Goal: Task Accomplishment & Management: Complete application form

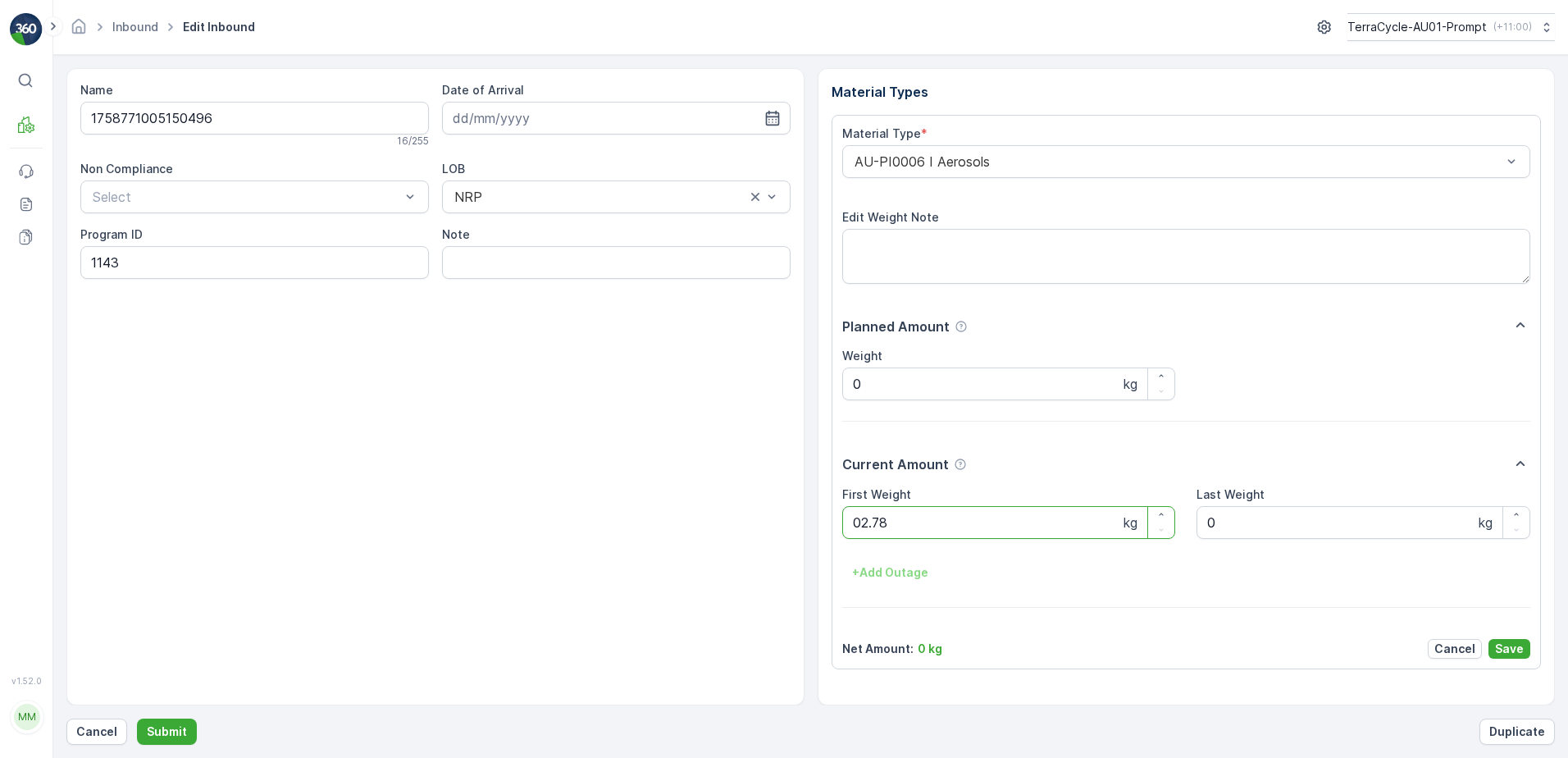
click at [137, 719] on button "Submit" at bounding box center [166, 732] width 60 height 26
click at [144, 263] on ID "CS182-S-AU" at bounding box center [254, 263] width 349 height 33
click at [119, 259] on ID "CS118-m-AU" at bounding box center [254, 263] width 349 height 33
click at [148, 263] on ID "CS178-m-AU" at bounding box center [254, 263] width 349 height 33
type ID "CS178-M-AU"
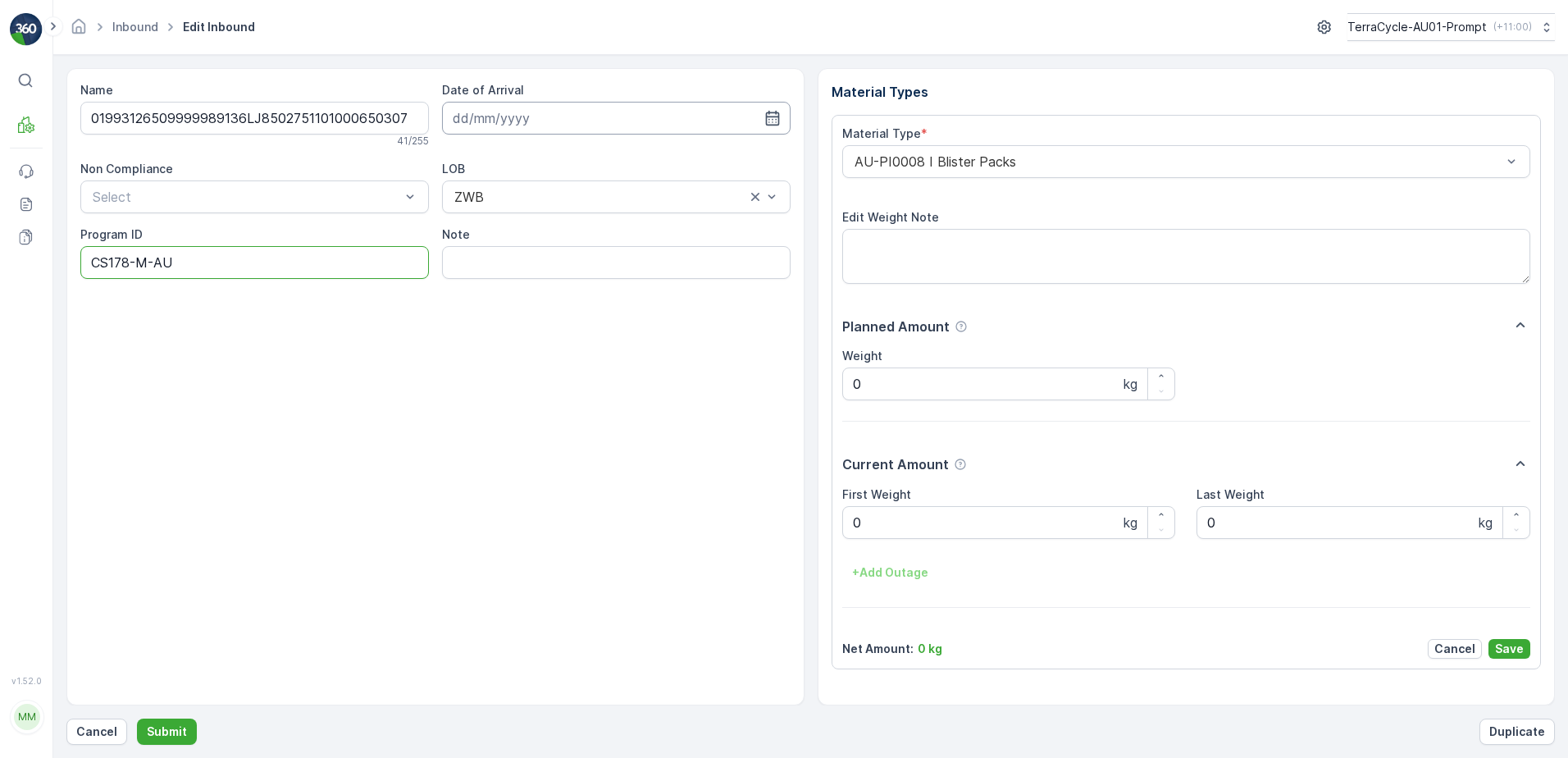
click at [546, 111] on input at bounding box center [616, 118] width 349 height 33
click at [589, 255] on div "9" at bounding box center [588, 255] width 26 height 26
type input "[DATE]"
click at [845, 164] on div "AU-PI0008 I Blister Packs" at bounding box center [1187, 162] width 689 height 33
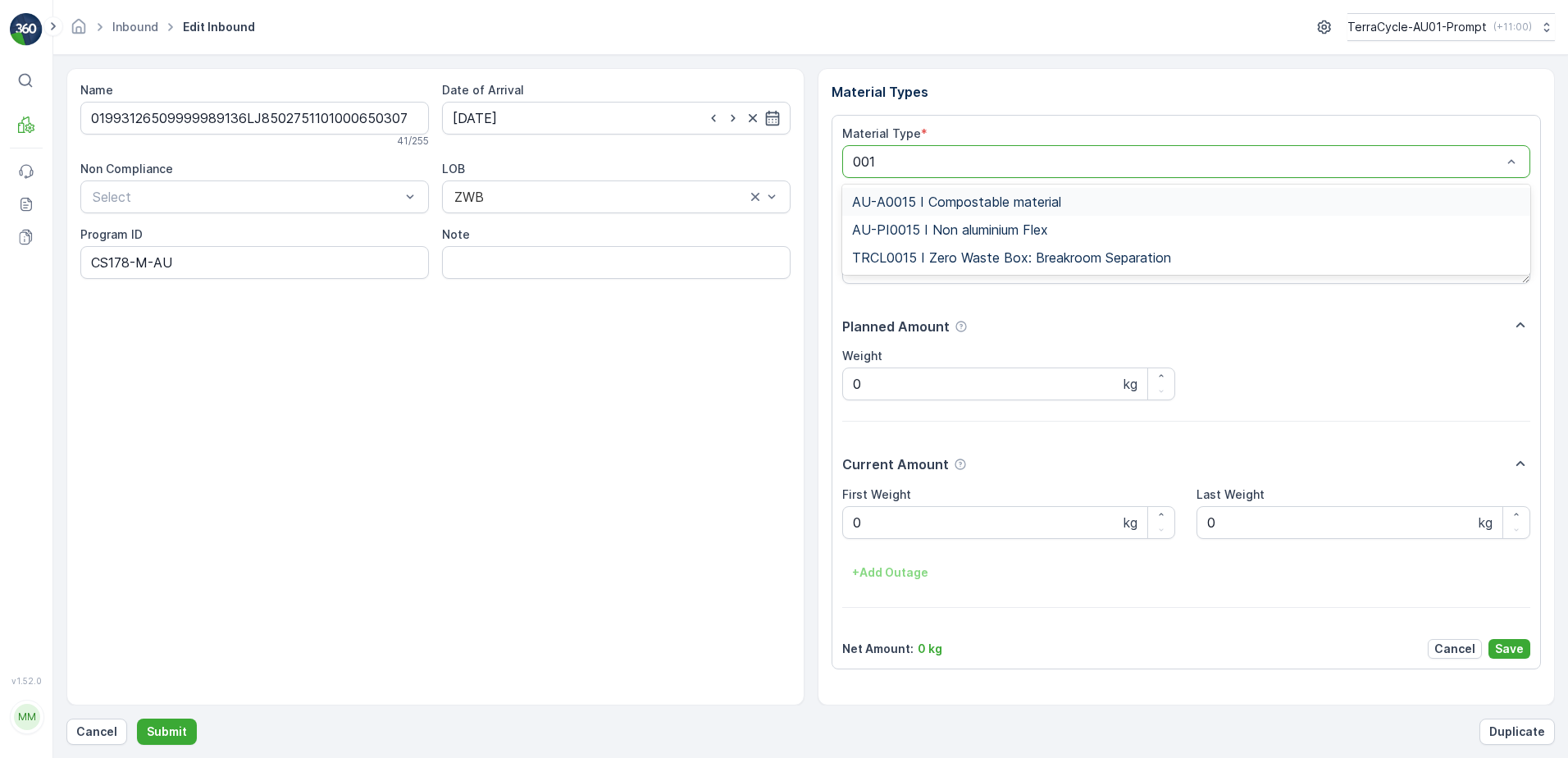
type input "0015"
click at [950, 227] on span "AU-PI0015 I Non aluminium Flex" at bounding box center [950, 230] width 196 height 15
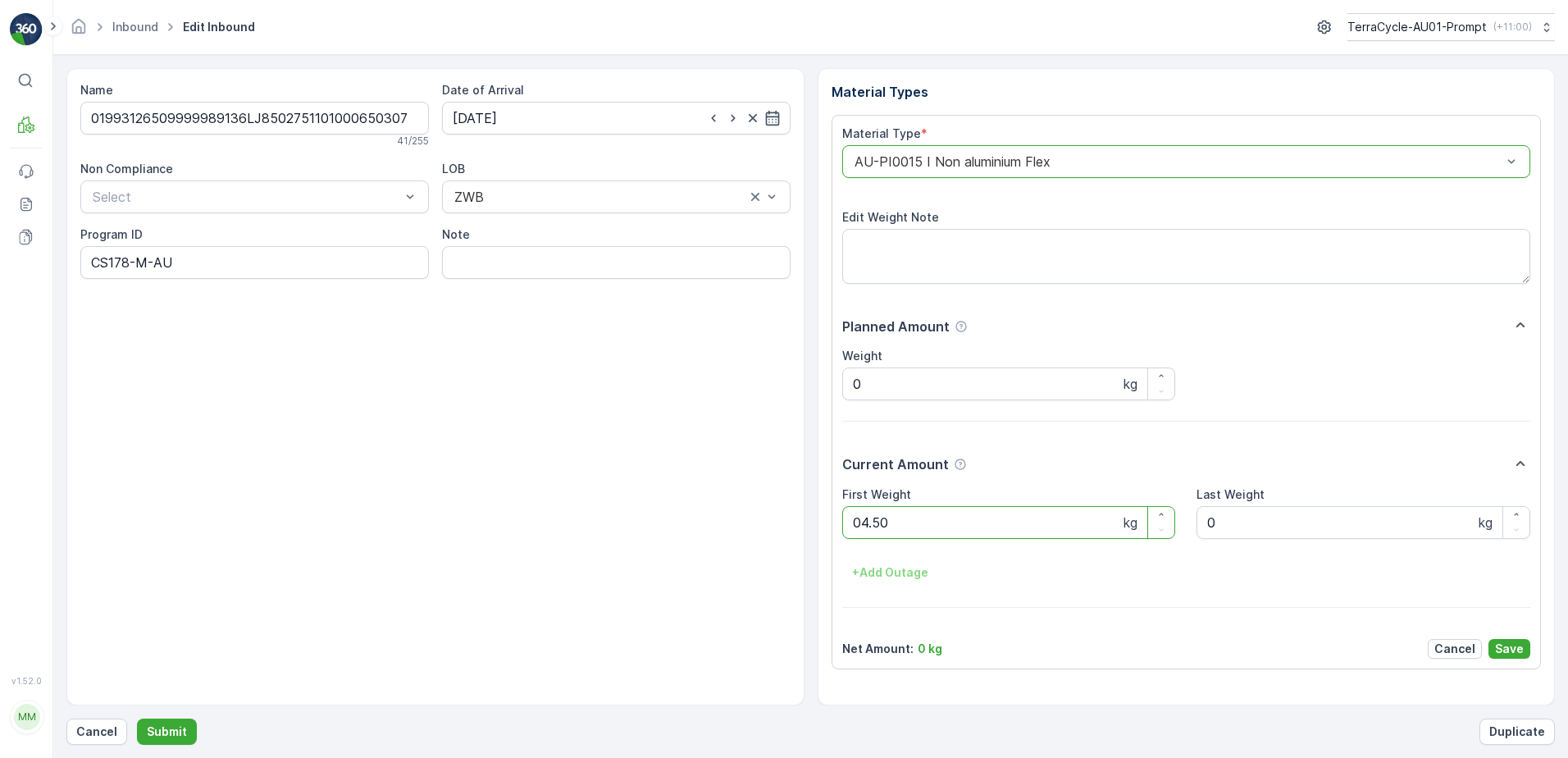
click at [137, 719] on button "Submit" at bounding box center [166, 732] width 60 height 26
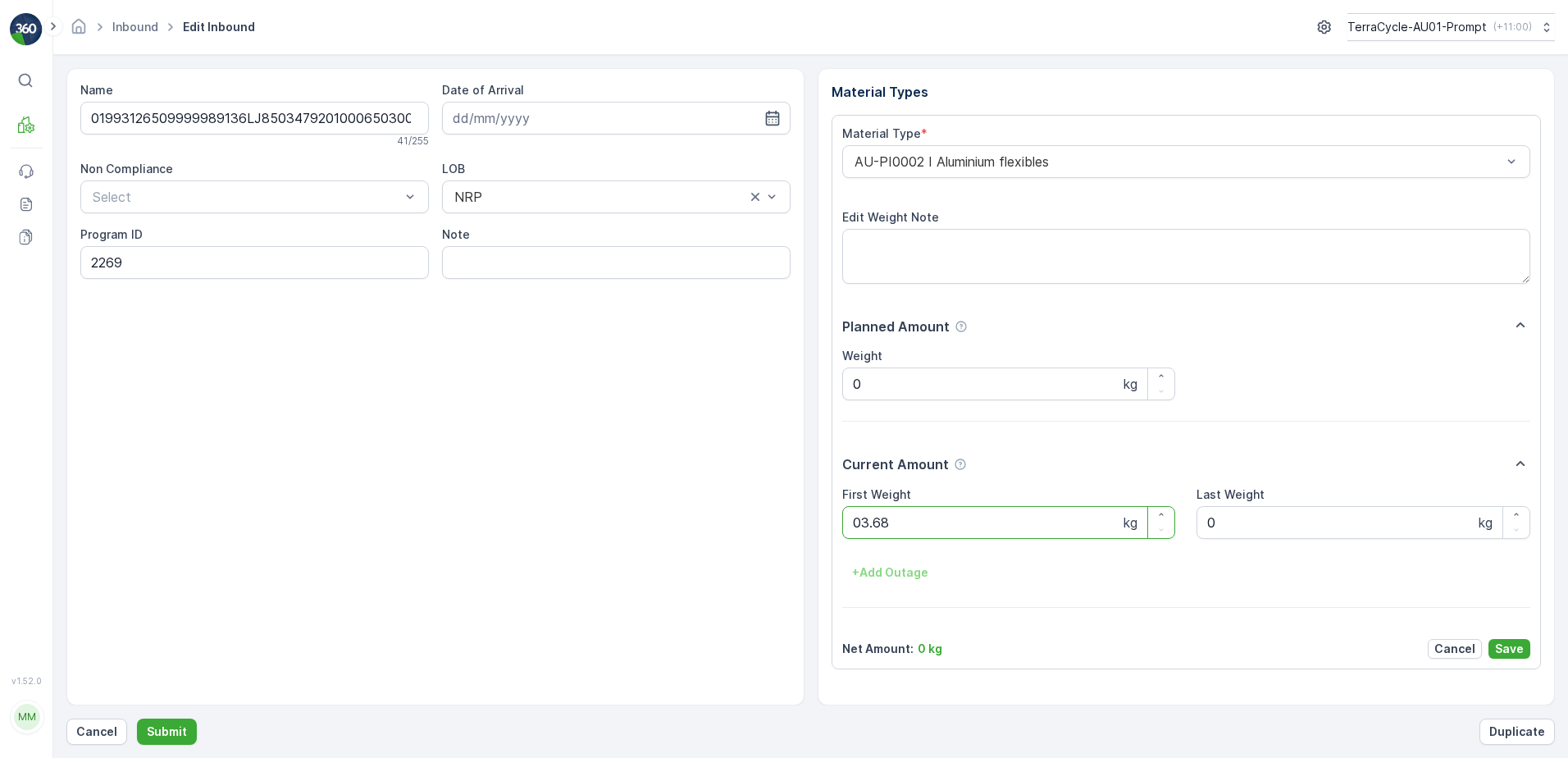
click at [137, 719] on button "Submit" at bounding box center [166, 732] width 60 height 26
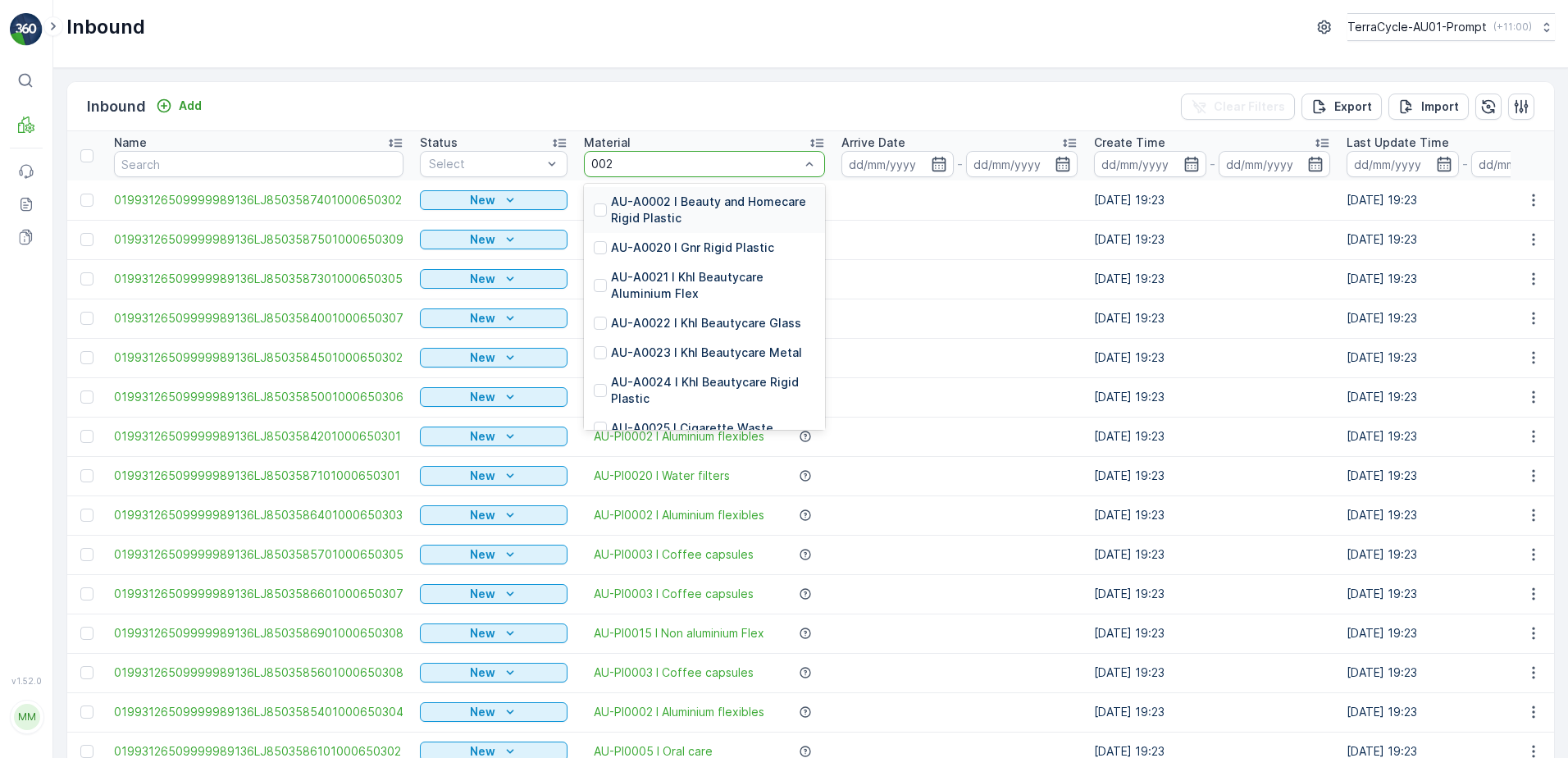
type input "0020"
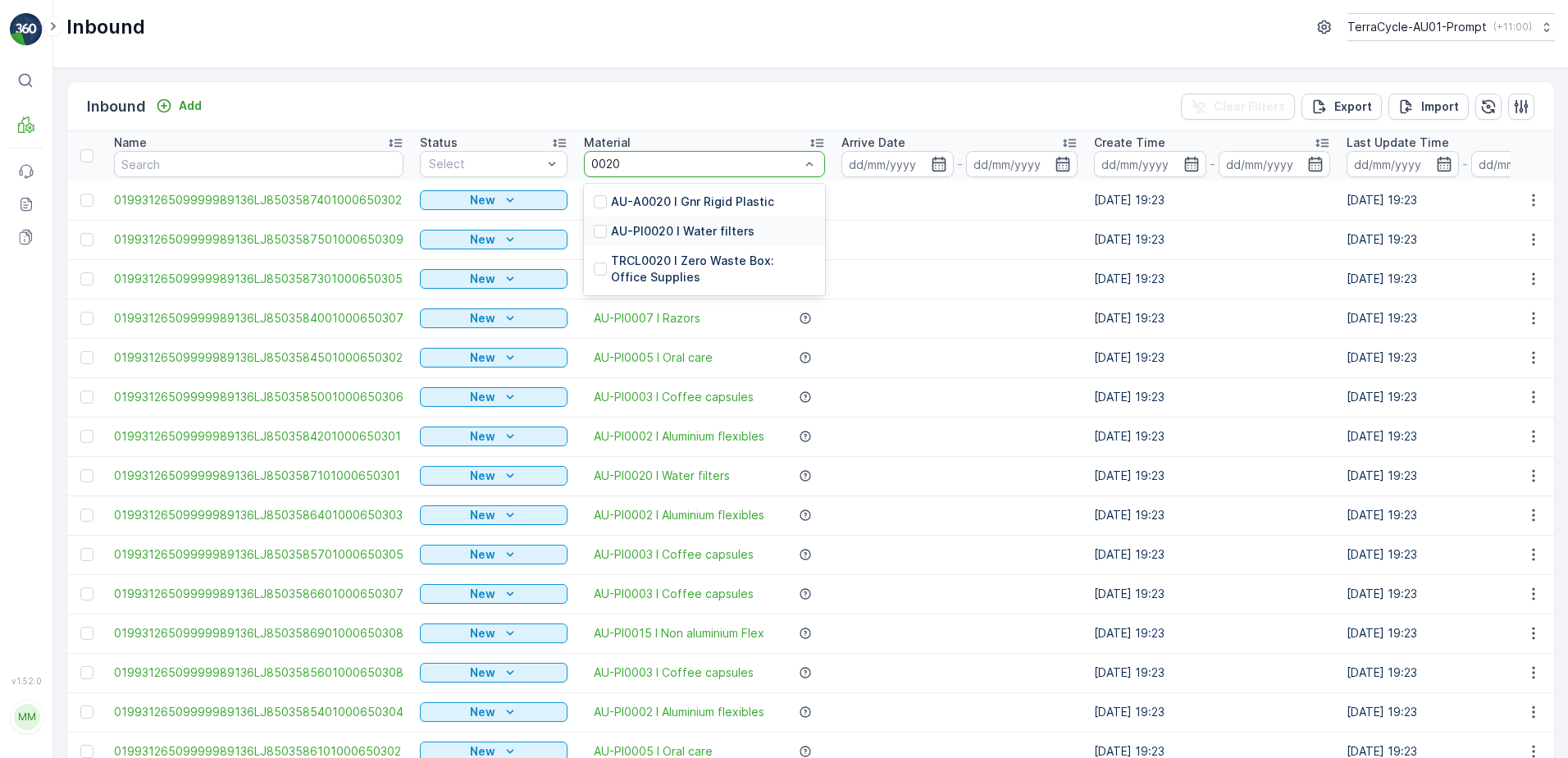
click at [696, 233] on p "AU-PI0020 I Water filters" at bounding box center [682, 231] width 144 height 16
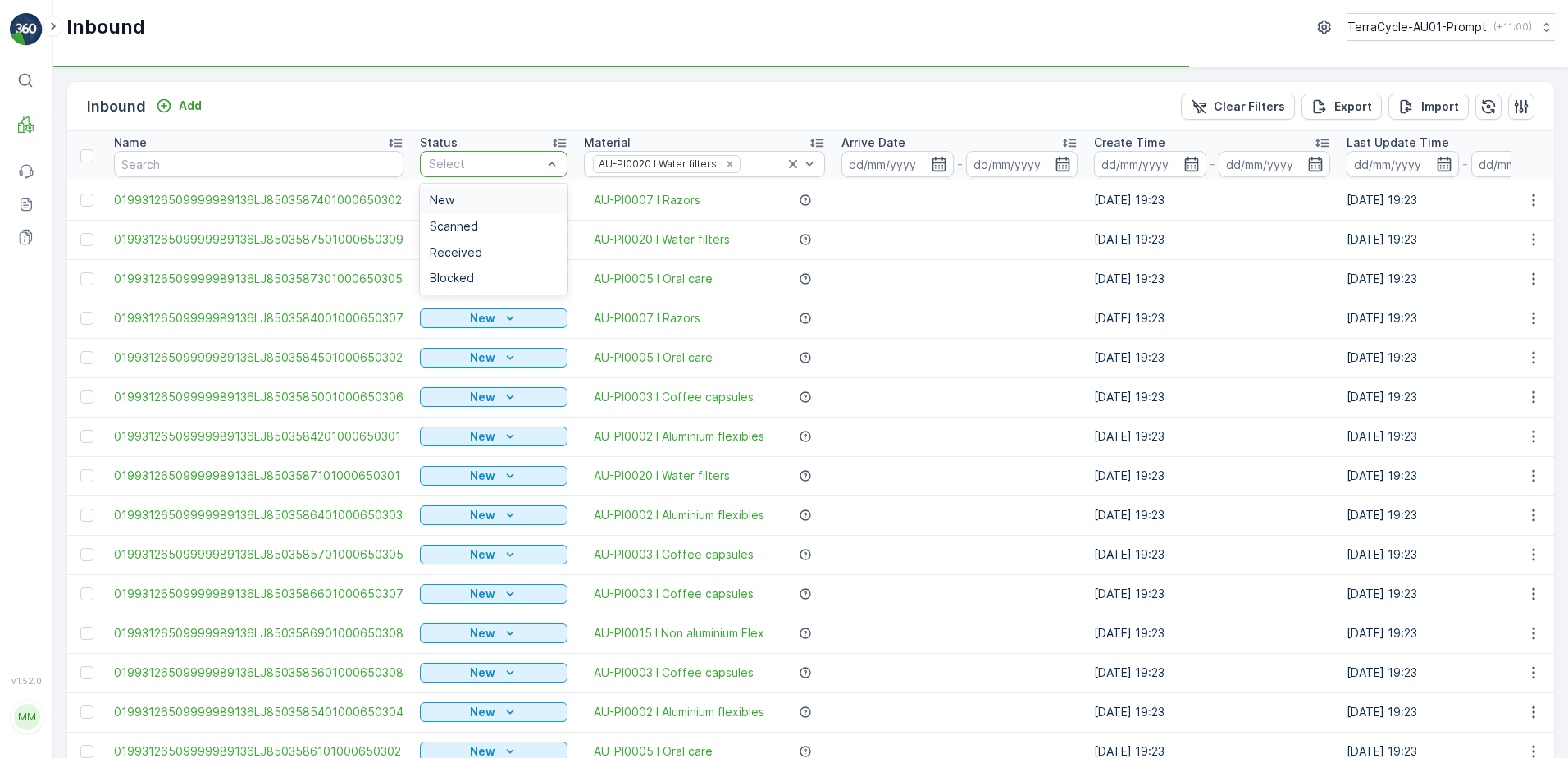
click at [449, 221] on td "New" at bounding box center [494, 240] width 164 height 39
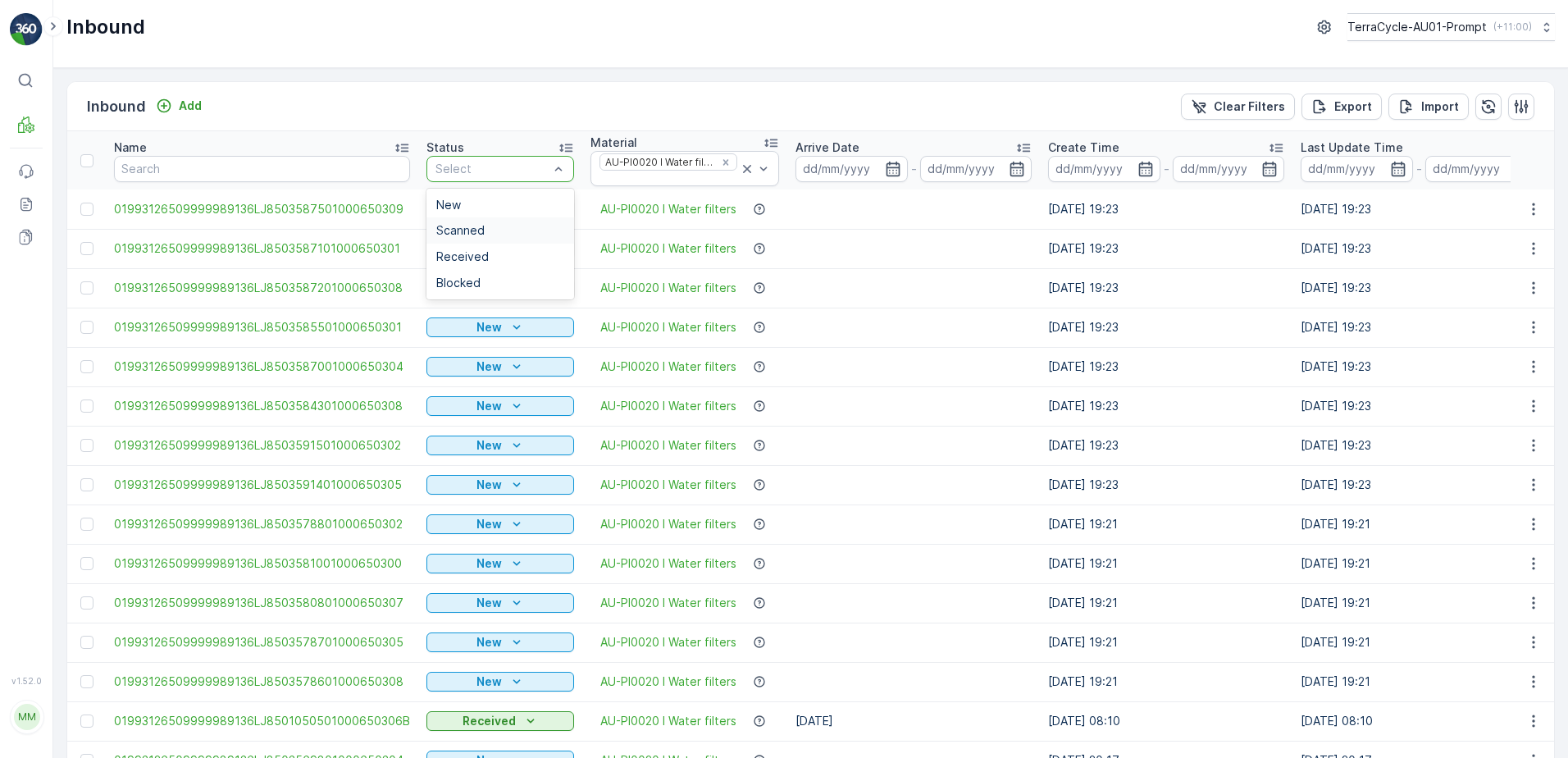
click at [441, 228] on span "Scanned" at bounding box center [460, 231] width 48 height 13
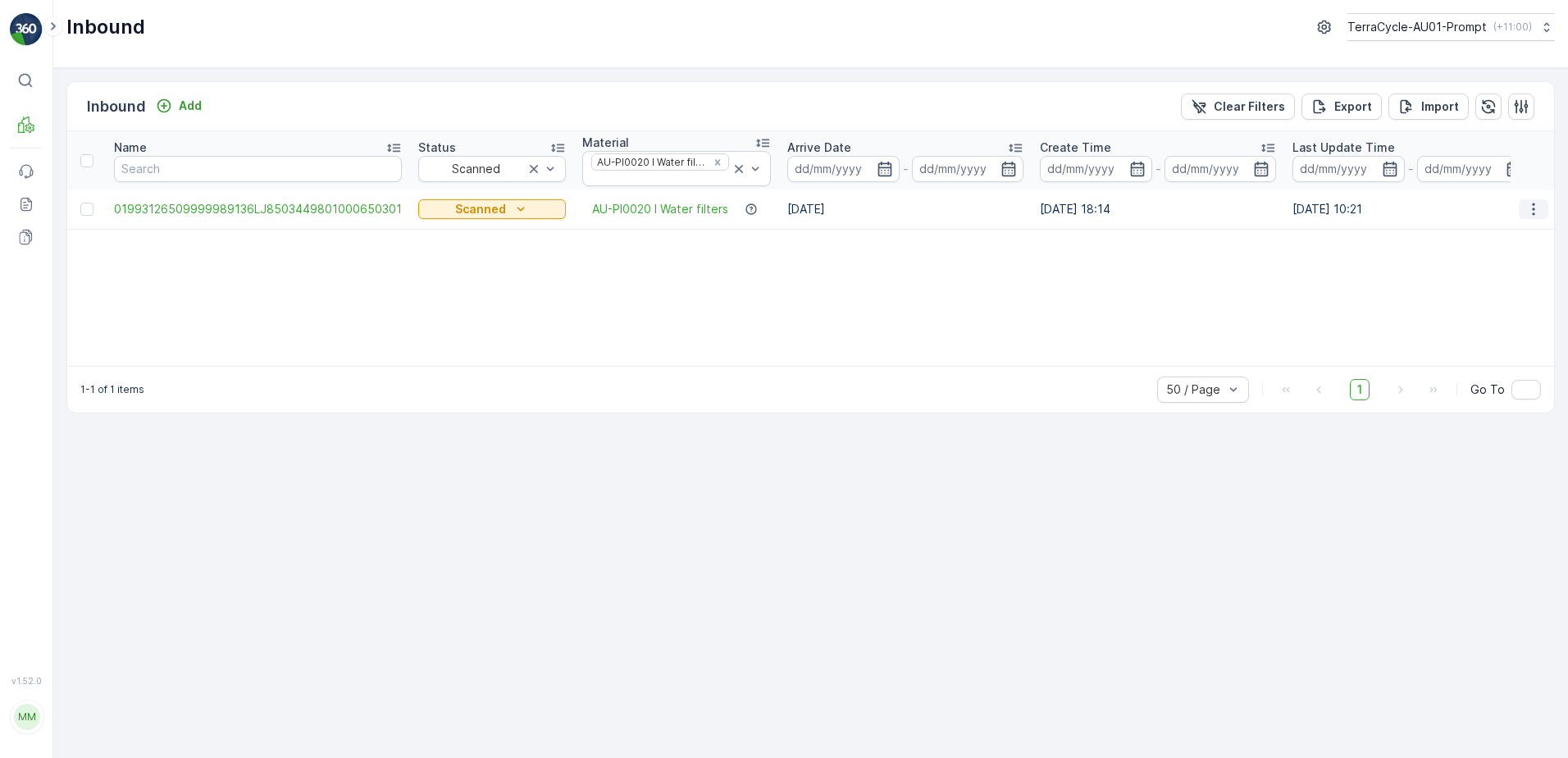
click at [1534, 211] on icon "button" at bounding box center [1534, 209] width 16 height 16
click at [1486, 325] on span "Print QR" at bounding box center [1467, 326] width 45 height 16
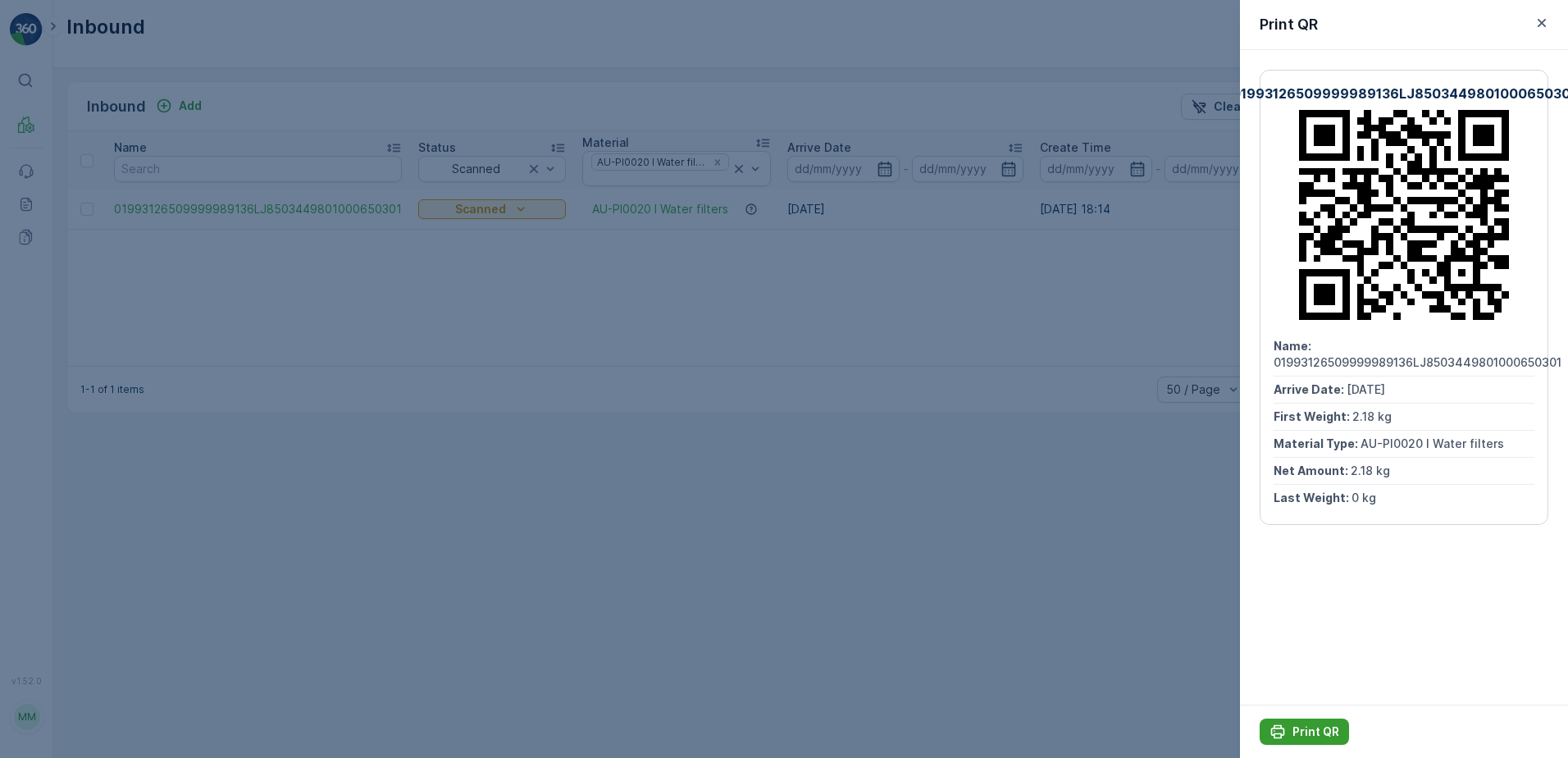
click at [1301, 729] on p "Print QR" at bounding box center [1315, 732] width 47 height 16
click at [1547, 17] on icon "button" at bounding box center [1542, 23] width 16 height 16
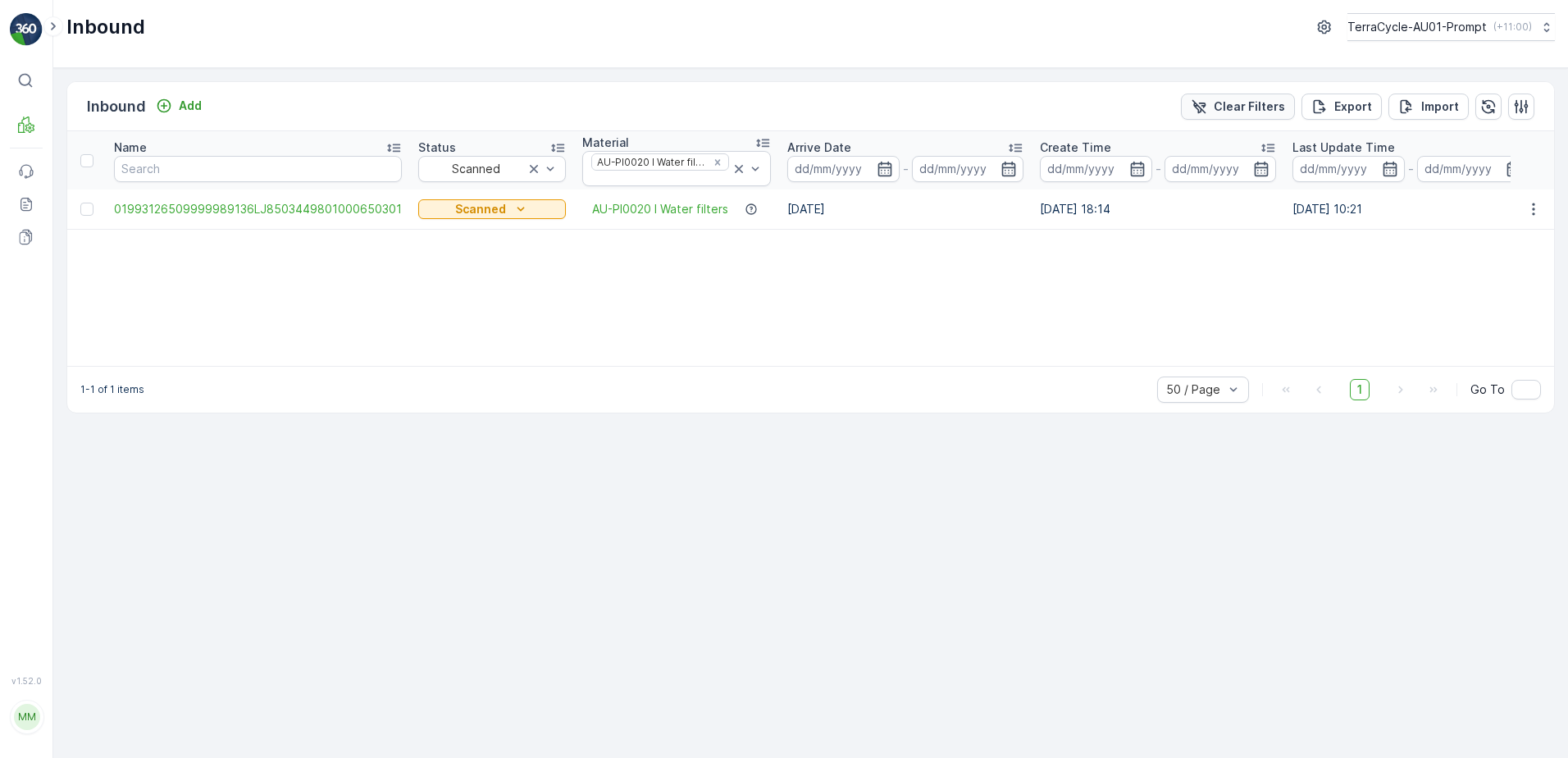
click at [1219, 107] on p "Clear Filters" at bounding box center [1249, 107] width 71 height 16
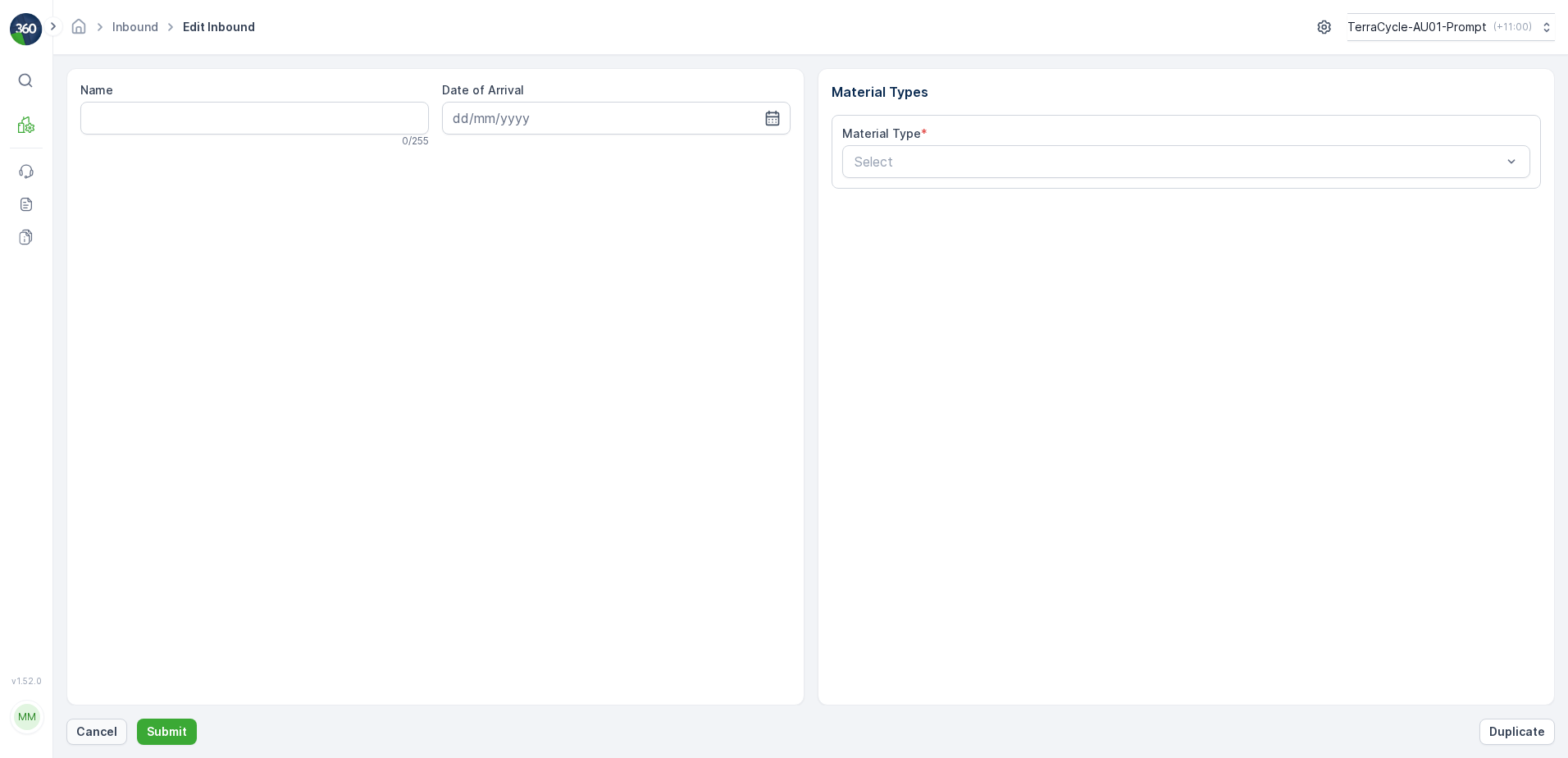
click at [90, 727] on p "Cancel" at bounding box center [97, 732] width 41 height 16
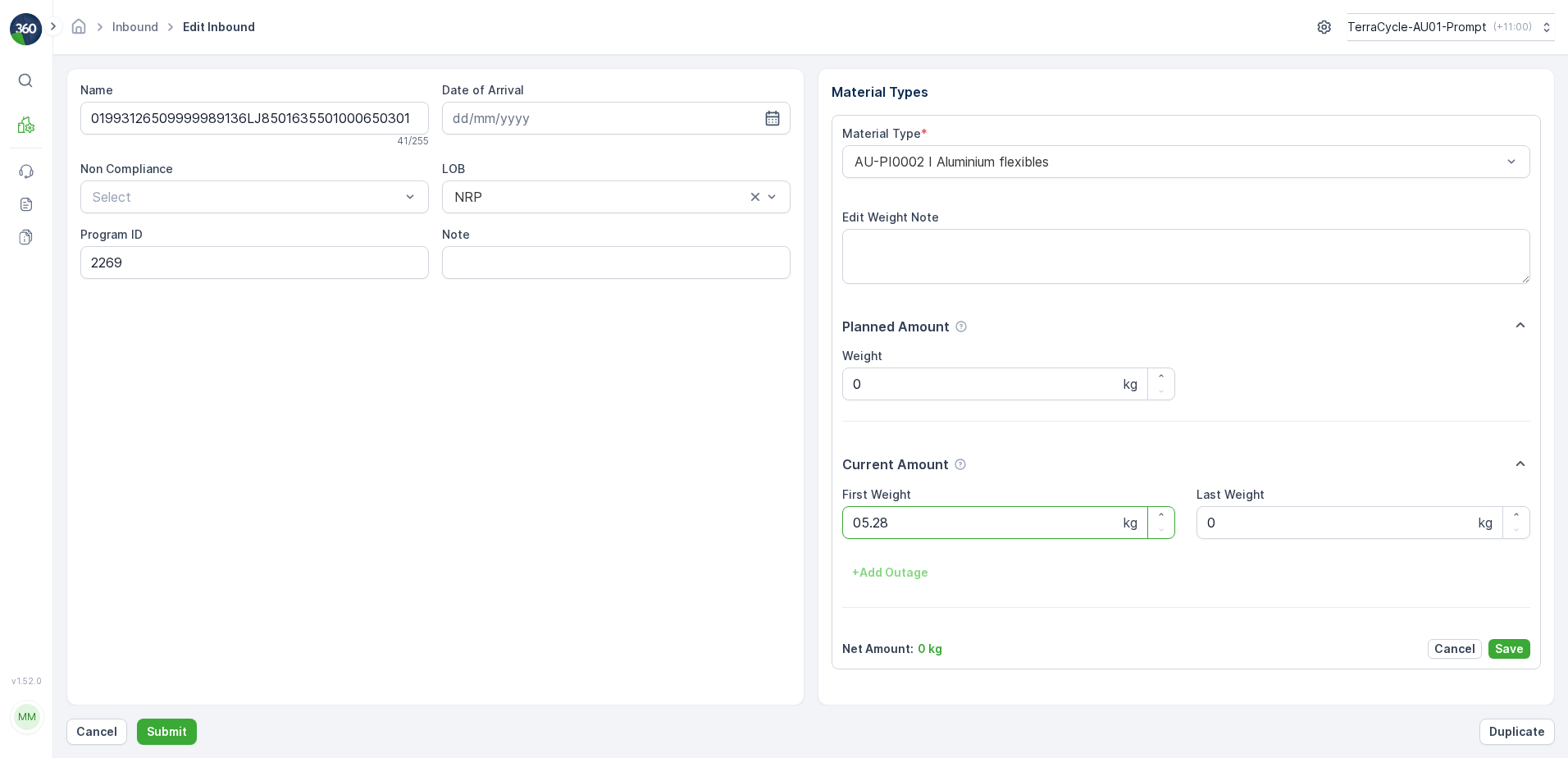
click at [137, 719] on button "Submit" at bounding box center [166, 732] width 60 height 26
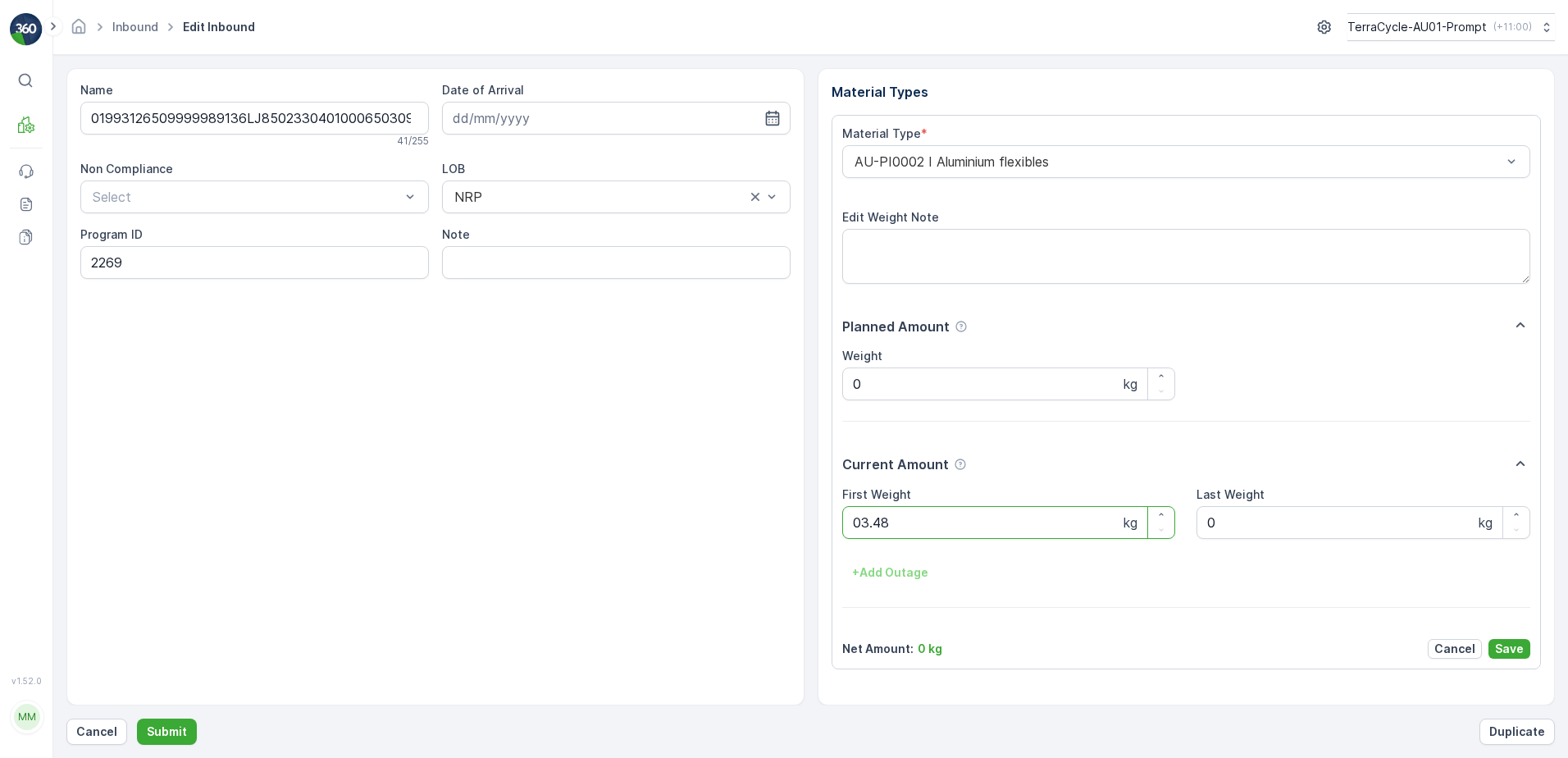
click at [137, 719] on button "Submit" at bounding box center [166, 732] width 60 height 26
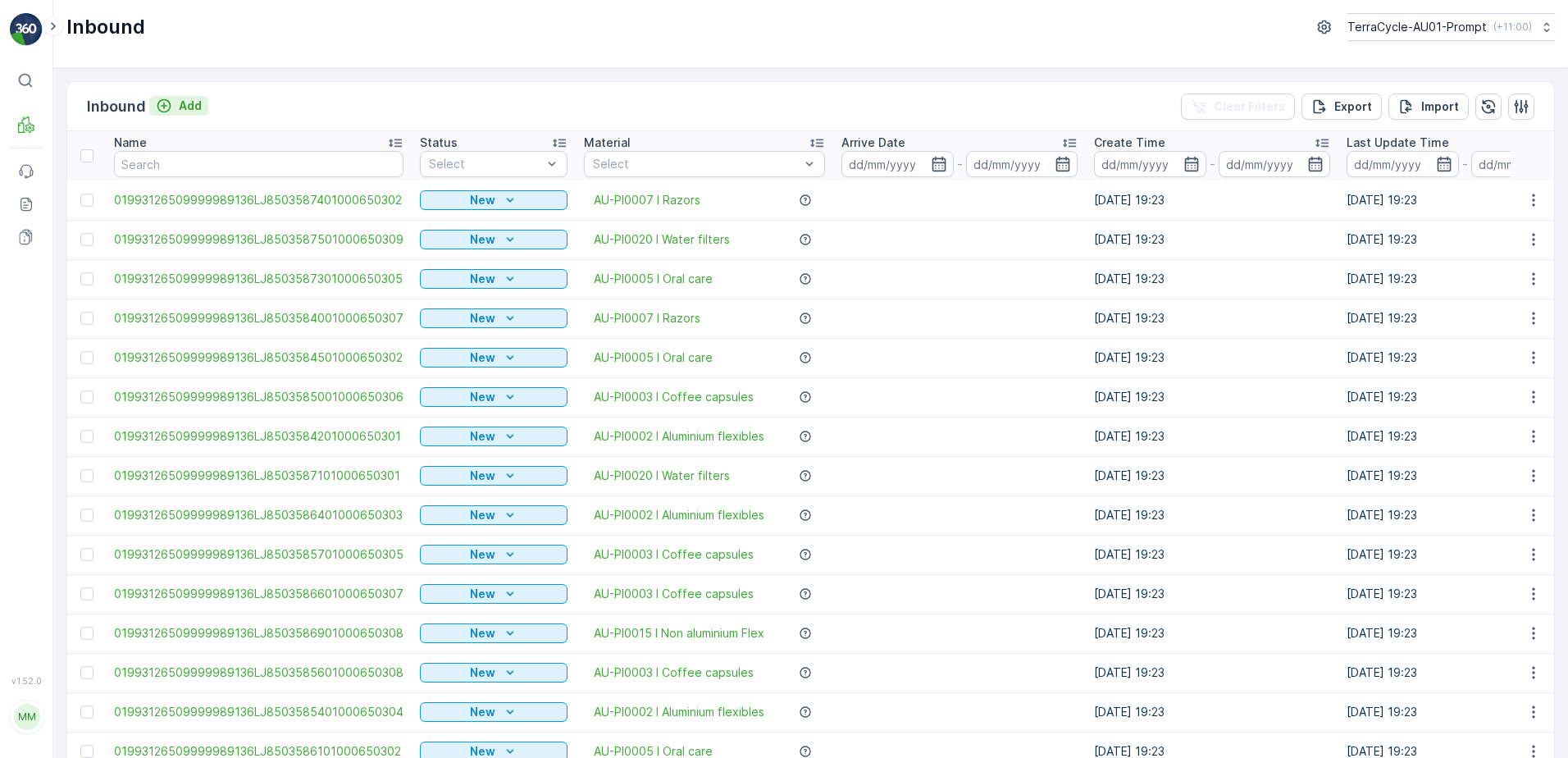
click at [199, 111] on p "Add" at bounding box center [190, 106] width 23 height 16
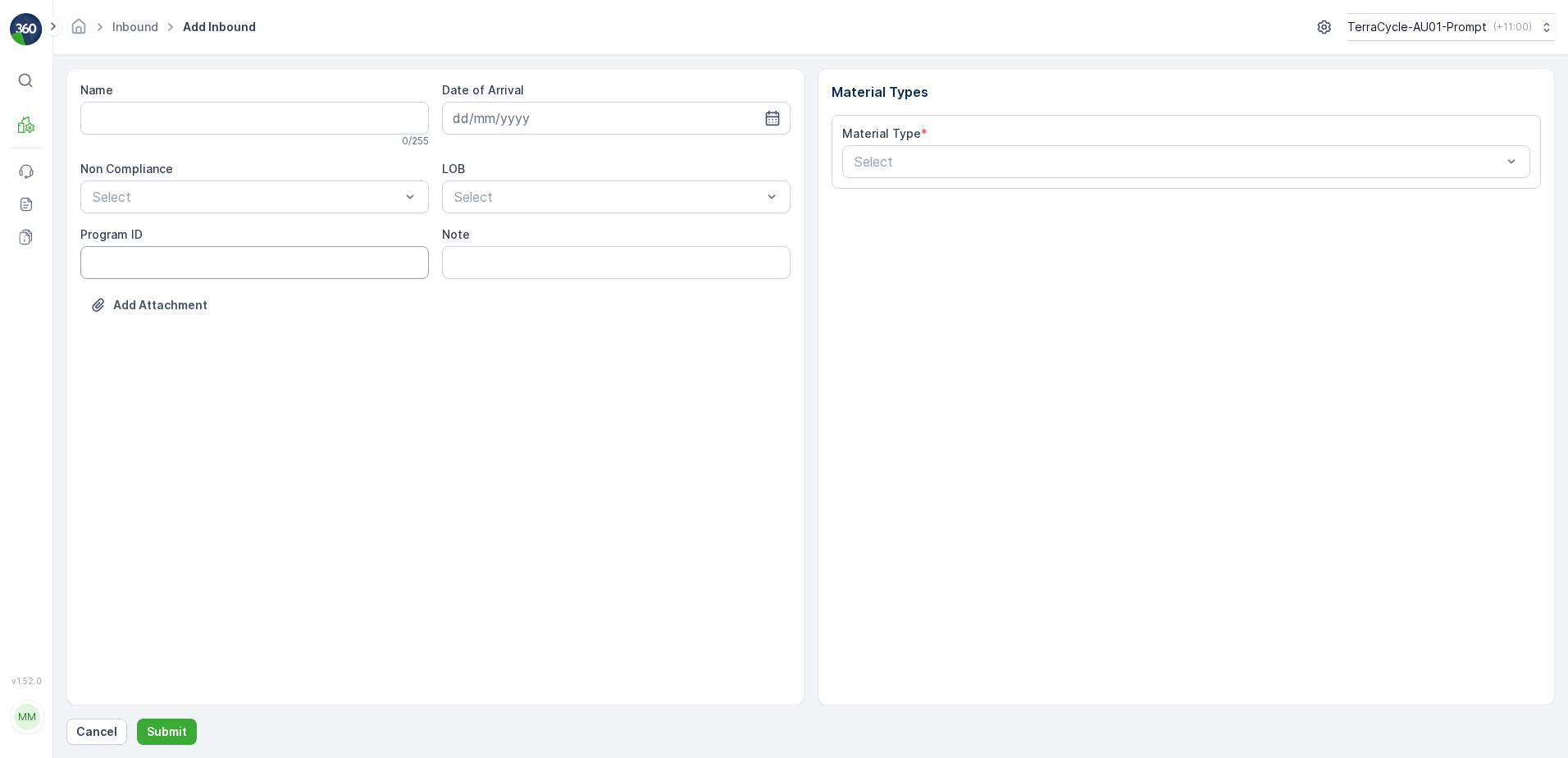
click at [105, 262] on ID "Program ID" at bounding box center [254, 263] width 349 height 33
type ID "RS5-M"
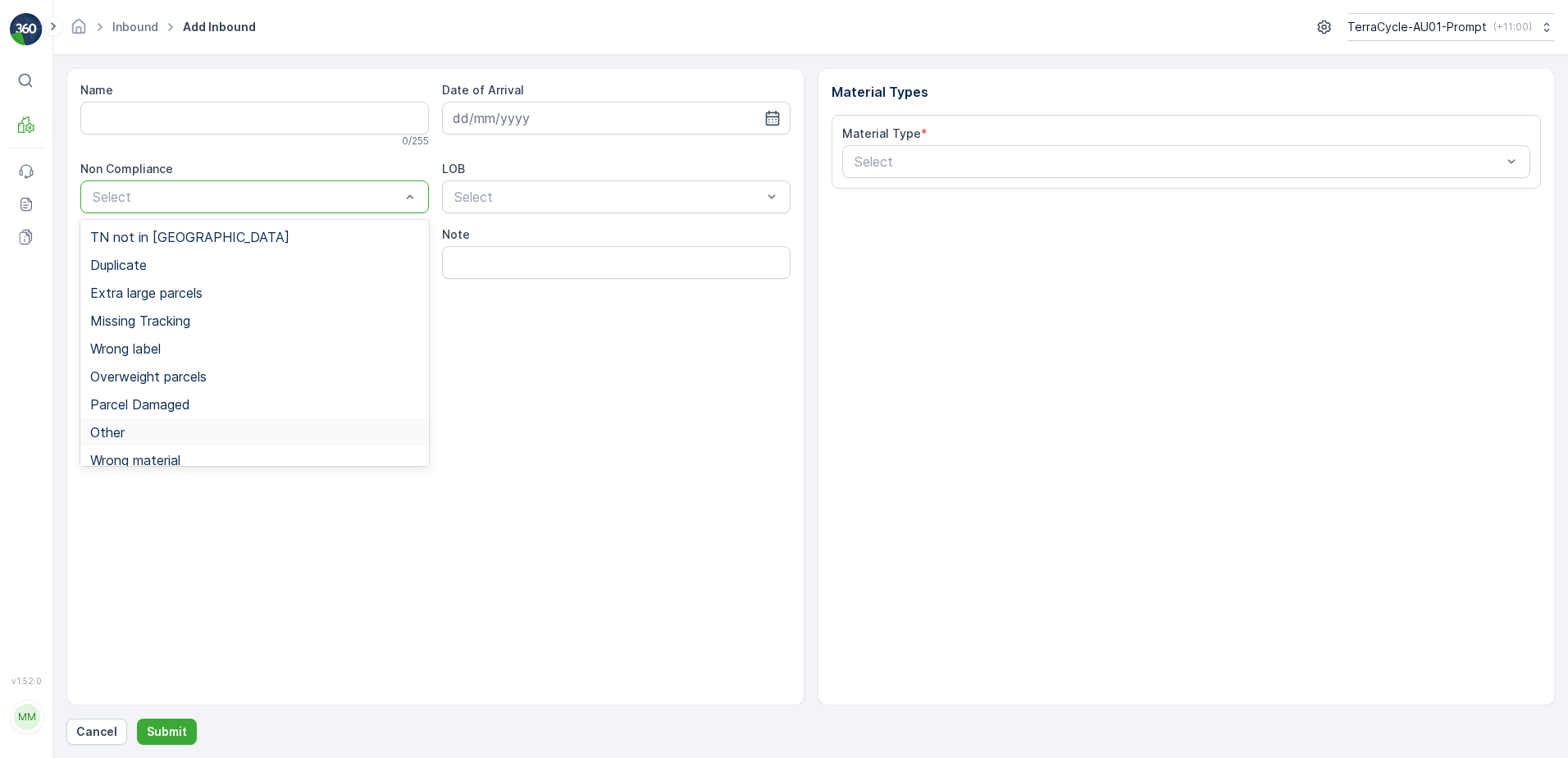
click at [130, 427] on div "Other" at bounding box center [254, 432] width 329 height 15
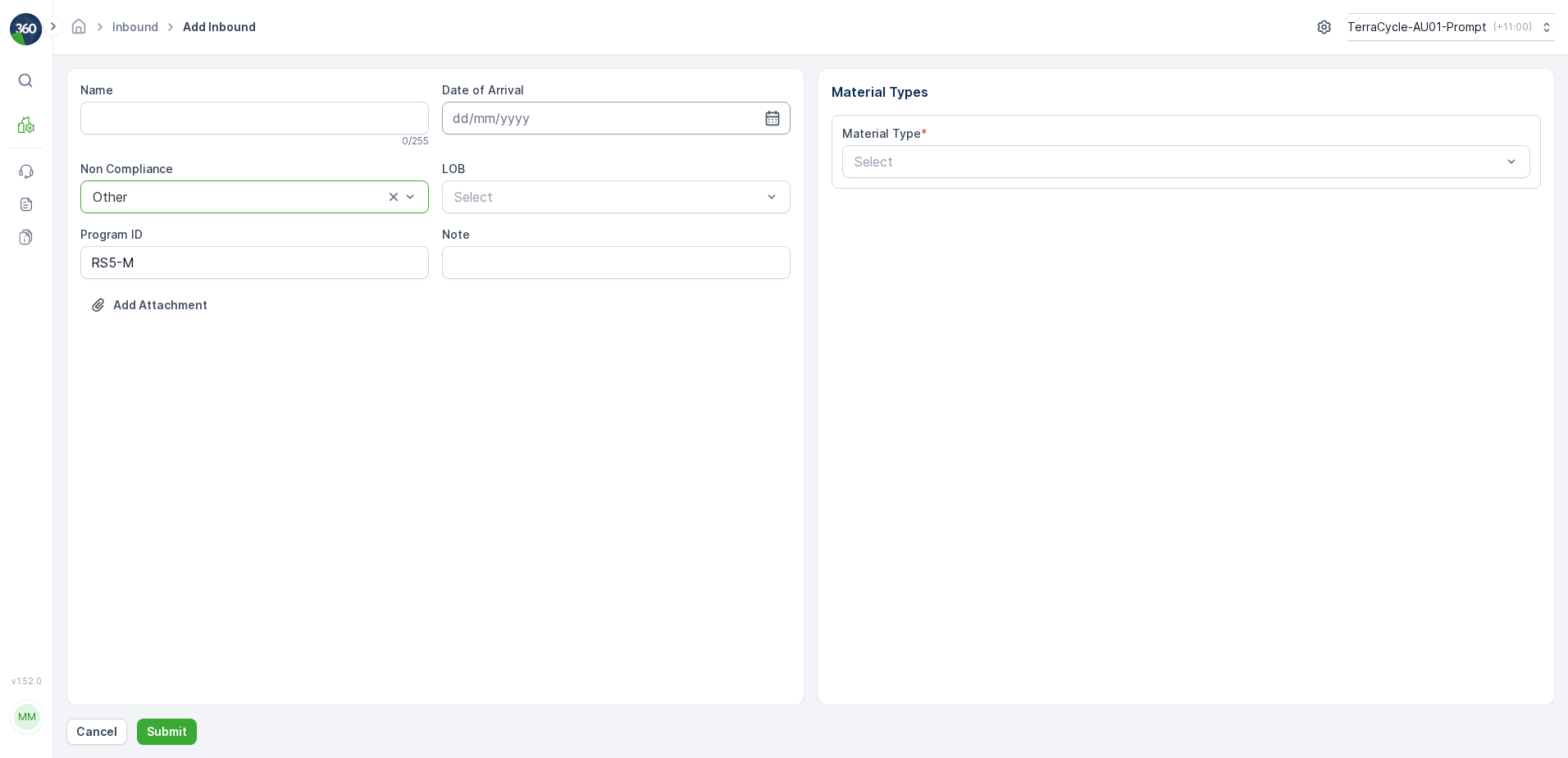
click at [613, 127] on input at bounding box center [616, 118] width 349 height 33
click at [585, 255] on div "9" at bounding box center [588, 255] width 26 height 26
type input "[DATE]"
click at [595, 186] on div "Select" at bounding box center [616, 197] width 349 height 33
click at [545, 258] on div "ZWB" at bounding box center [616, 265] width 329 height 15
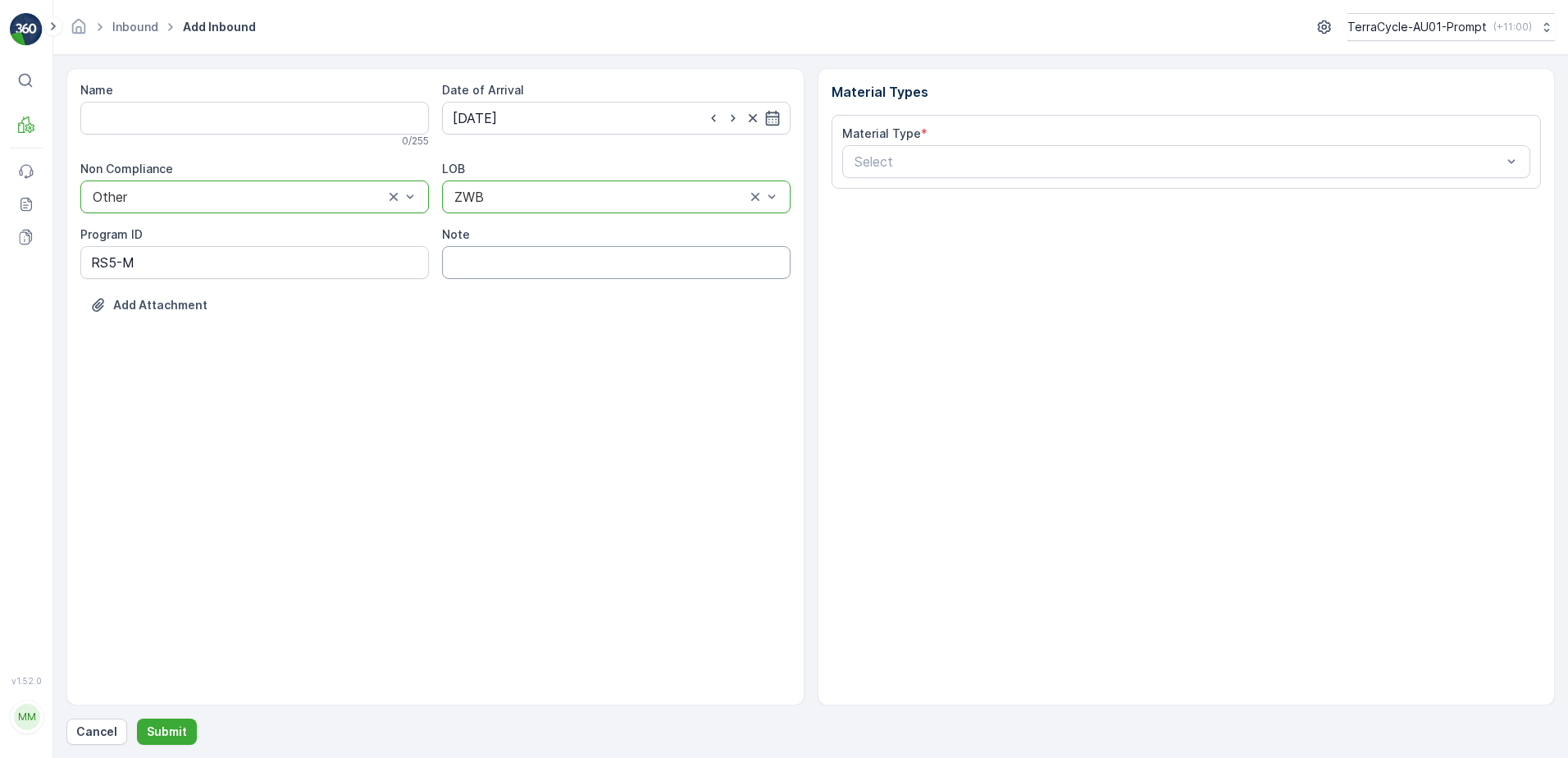
click at [458, 260] on input "Note" at bounding box center [616, 263] width 349 height 33
type input "TN COVERED OVER - PHOTO IN MEDIA FILE"
click at [906, 149] on div "Select" at bounding box center [1187, 162] width 689 height 33
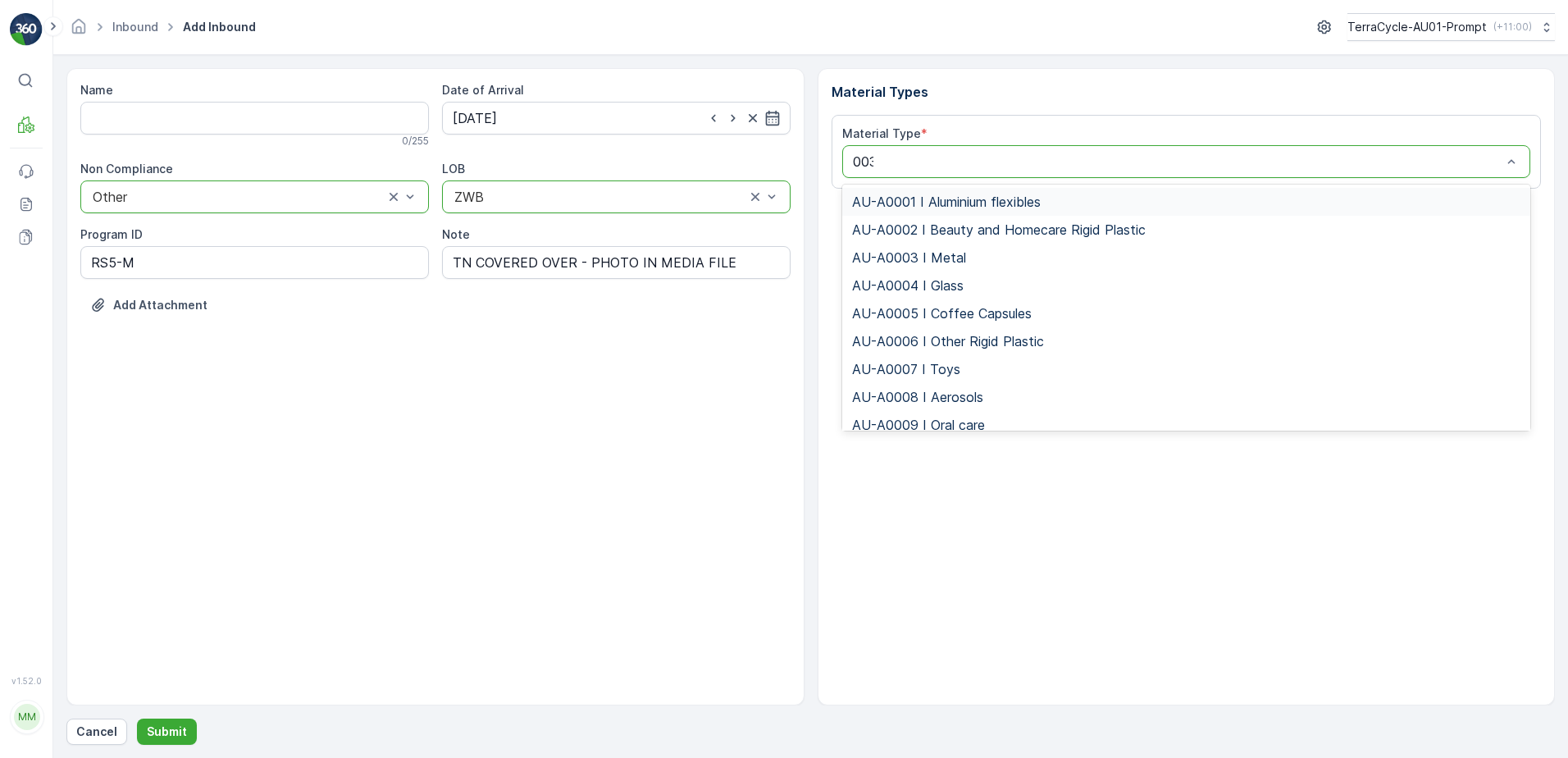
type input "0032"
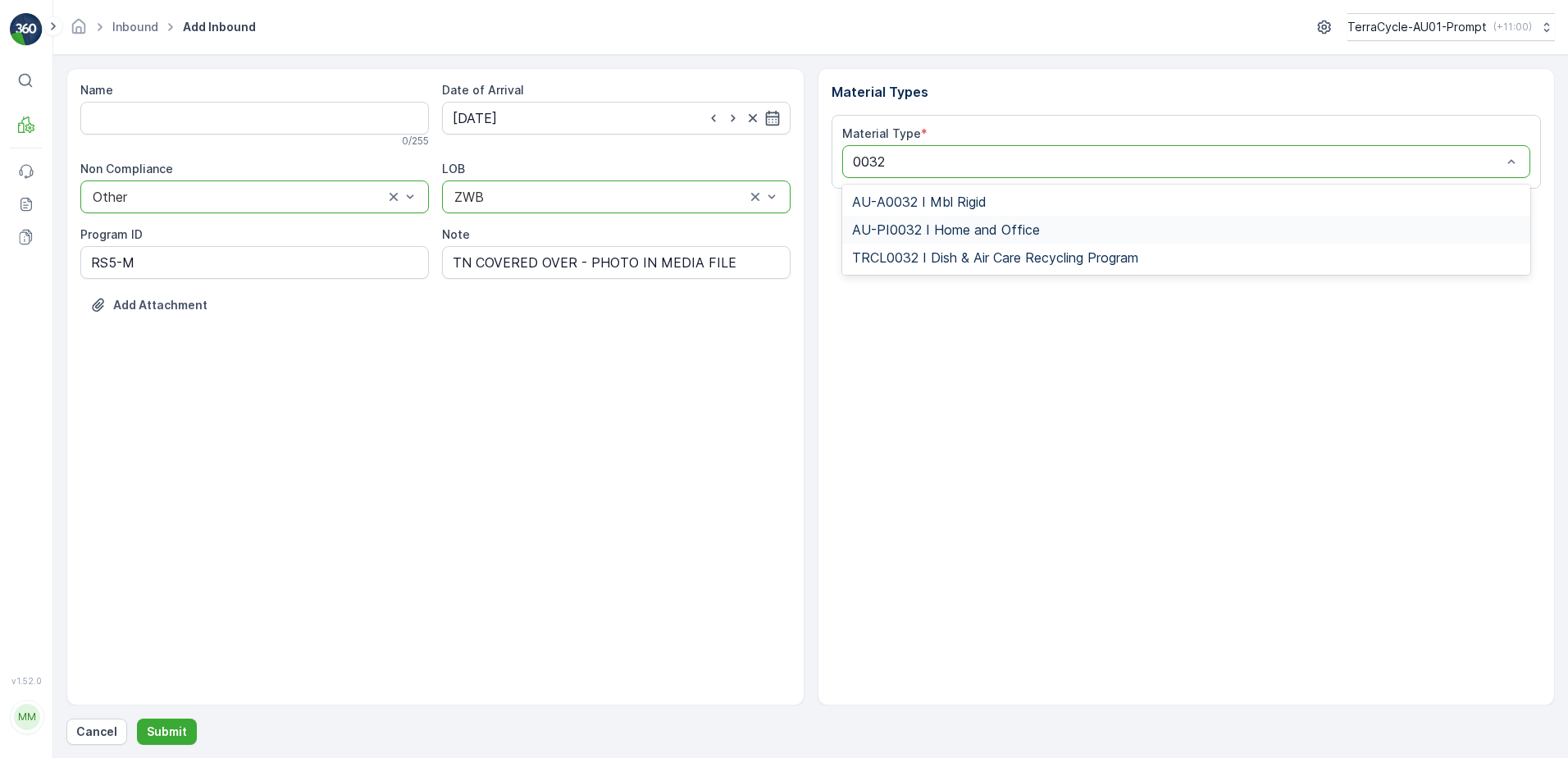
click at [985, 224] on span "AU-PI0032 I Home and Office" at bounding box center [946, 230] width 188 height 15
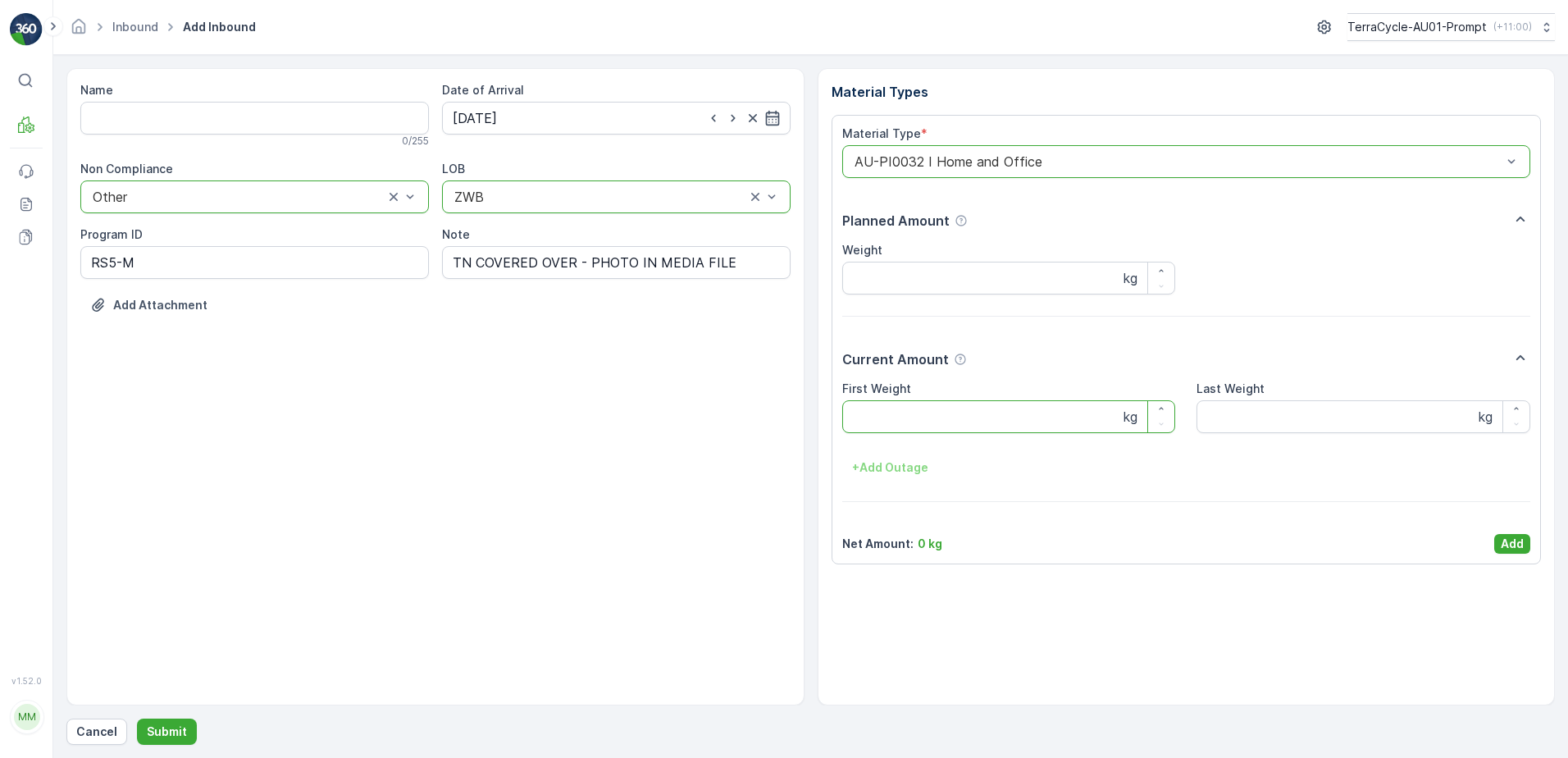
click at [883, 417] on Weight "First Weight" at bounding box center [1009, 417] width 334 height 33
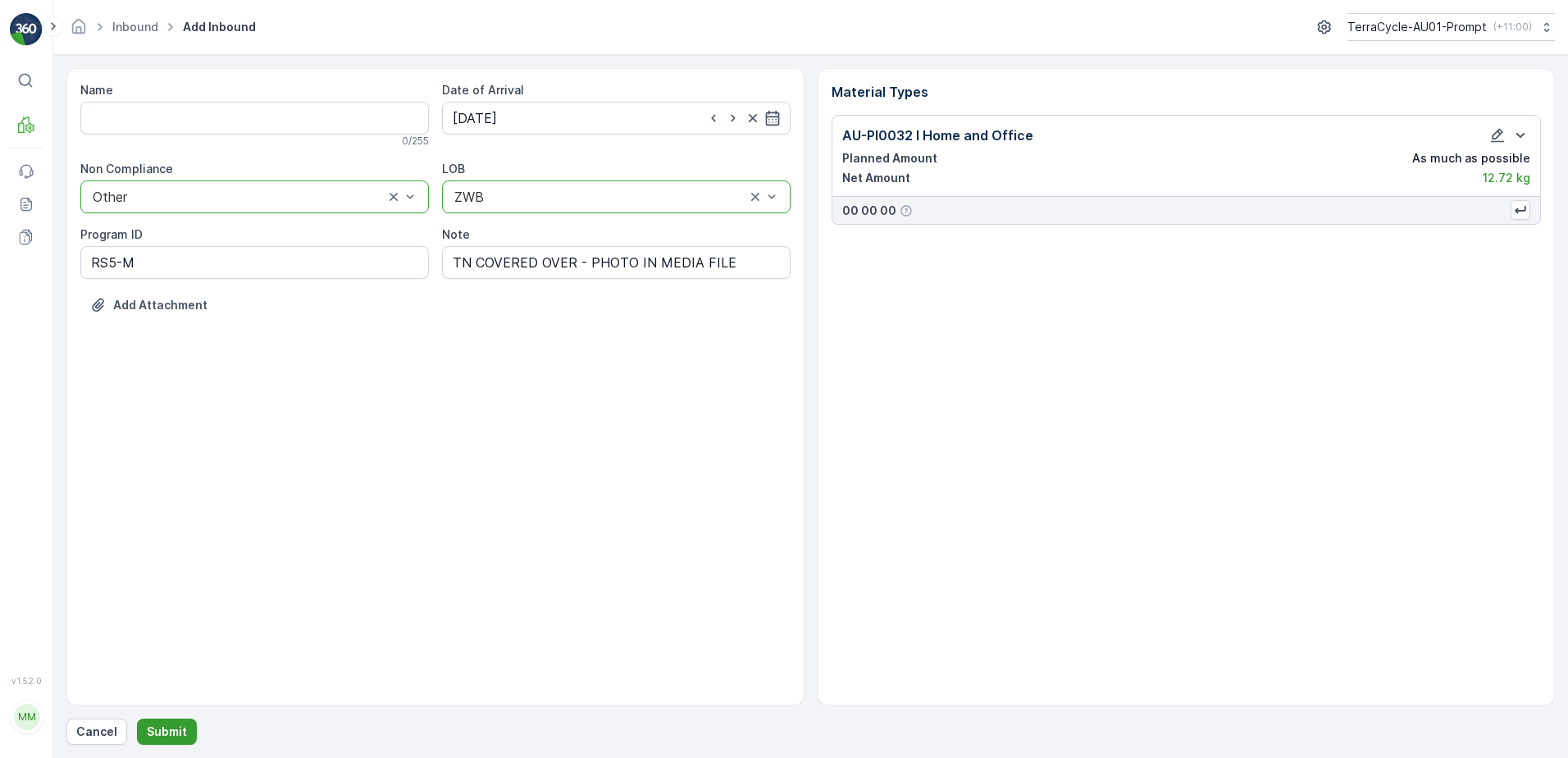
click at [159, 733] on p "Submit" at bounding box center [166, 732] width 40 height 16
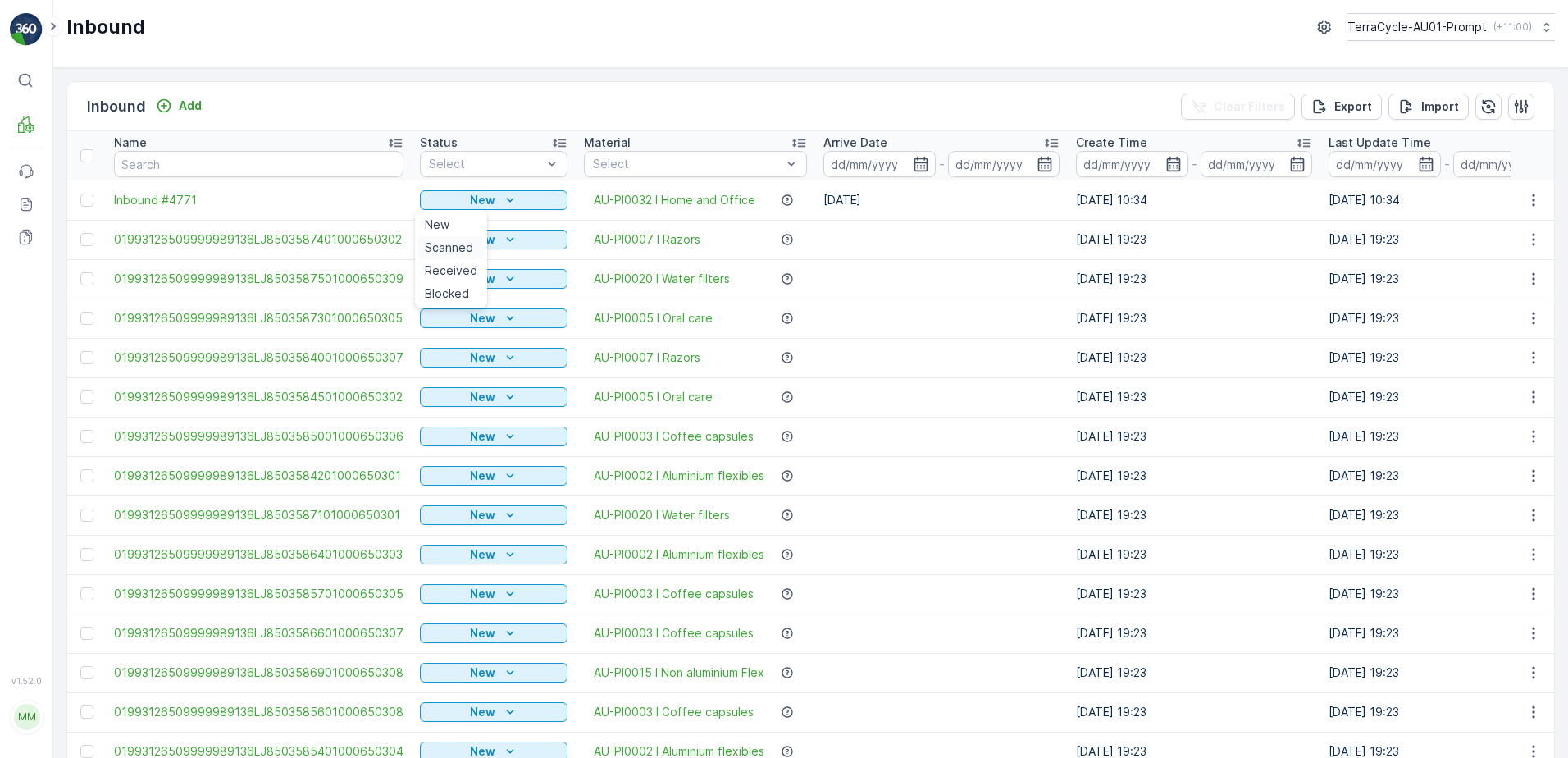
click at [433, 246] on span "Scanned" at bounding box center [449, 248] width 48 height 16
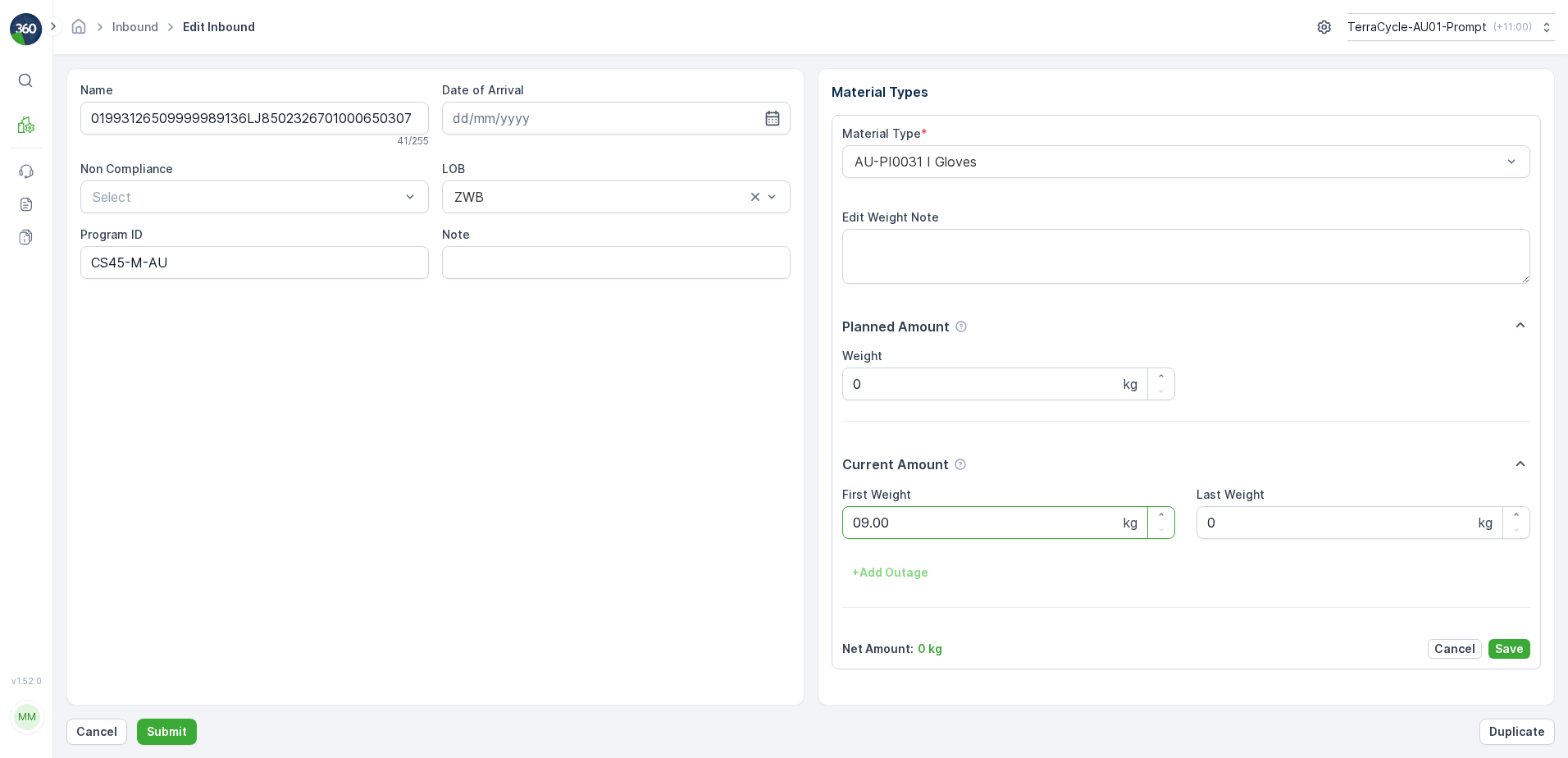
click at [137, 719] on button "Submit" at bounding box center [166, 732] width 60 height 26
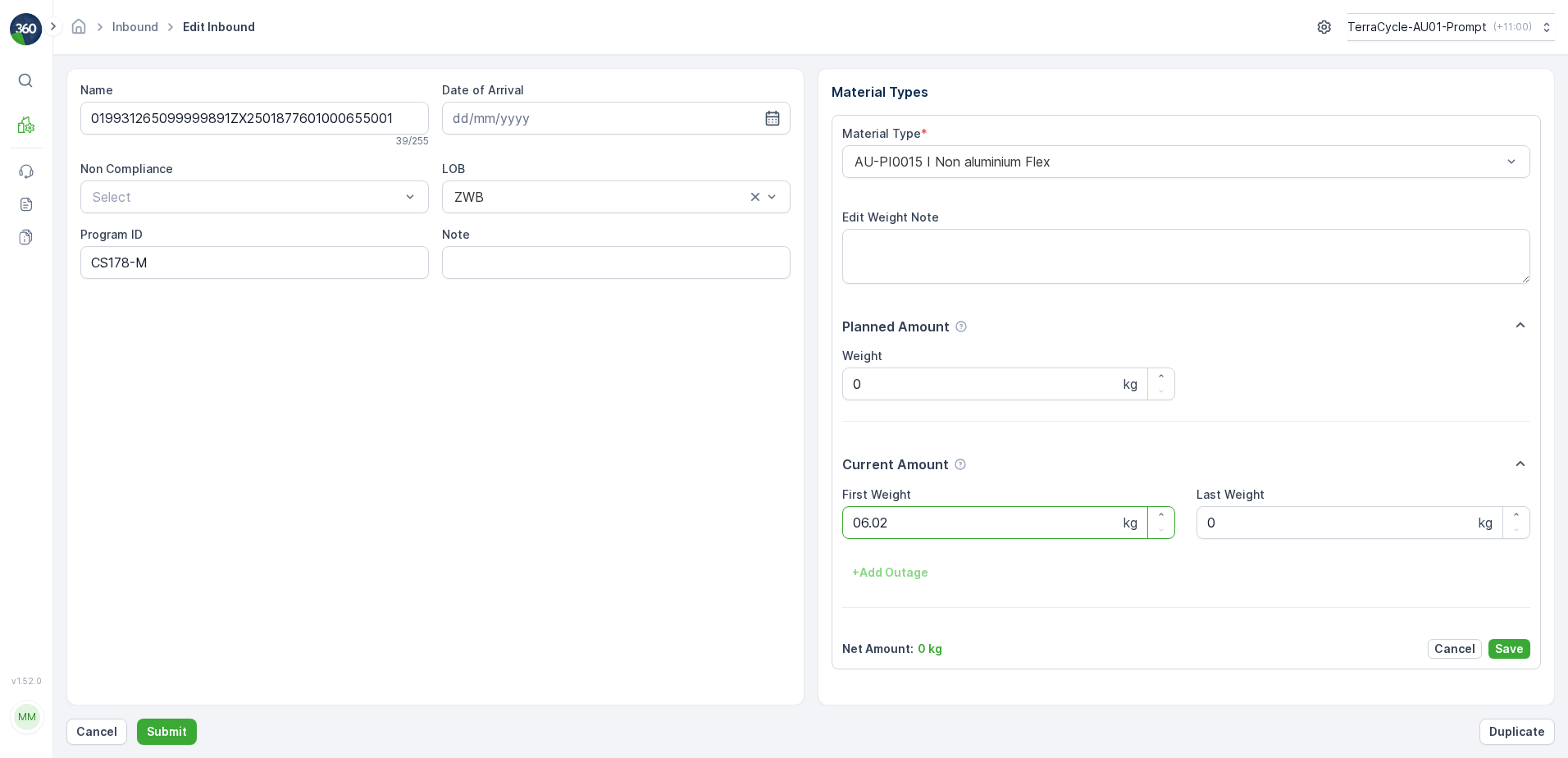
click at [137, 719] on button "Submit" at bounding box center [166, 732] width 60 height 26
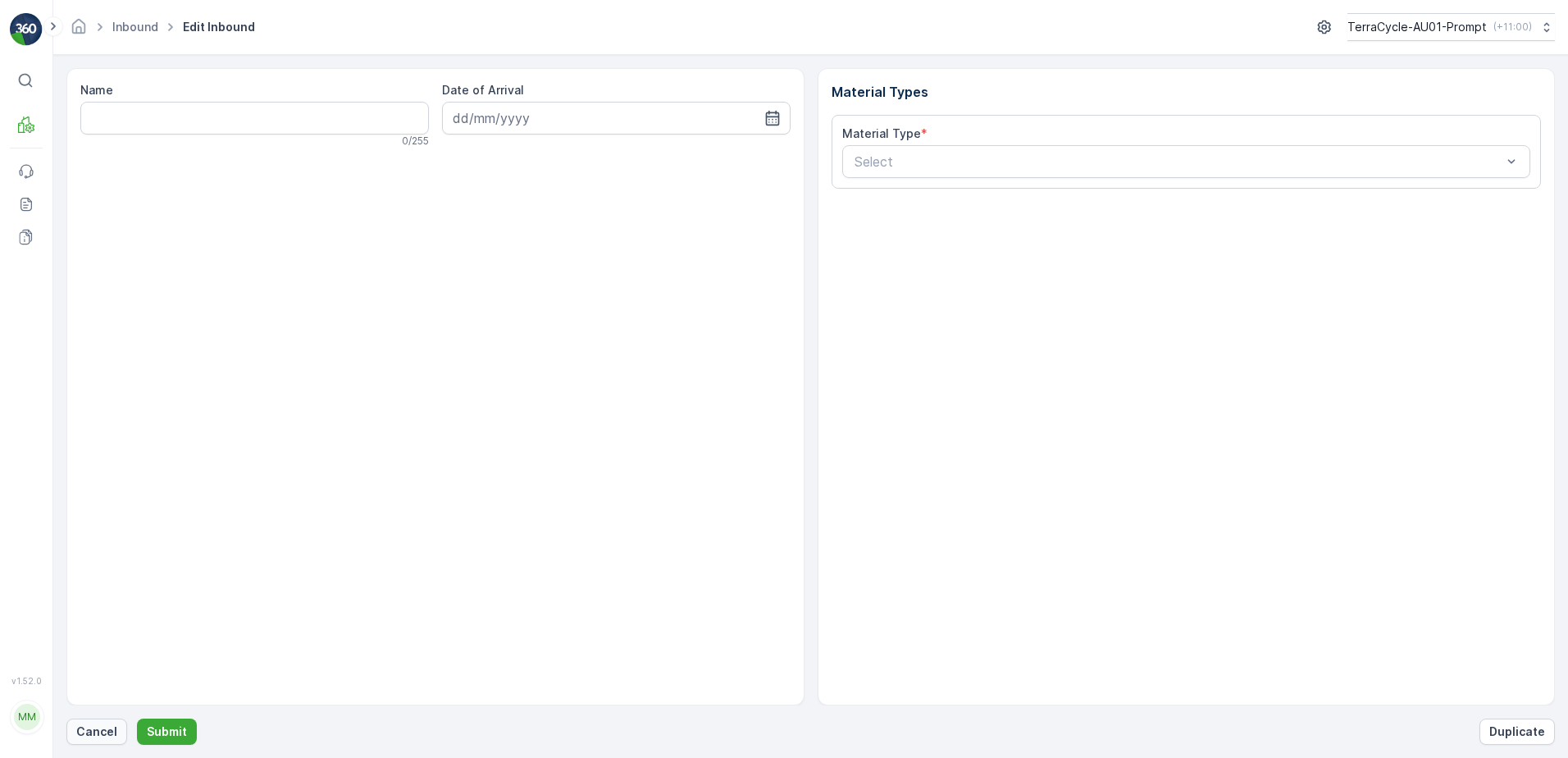
click at [103, 731] on p "Cancel" at bounding box center [97, 732] width 41 height 16
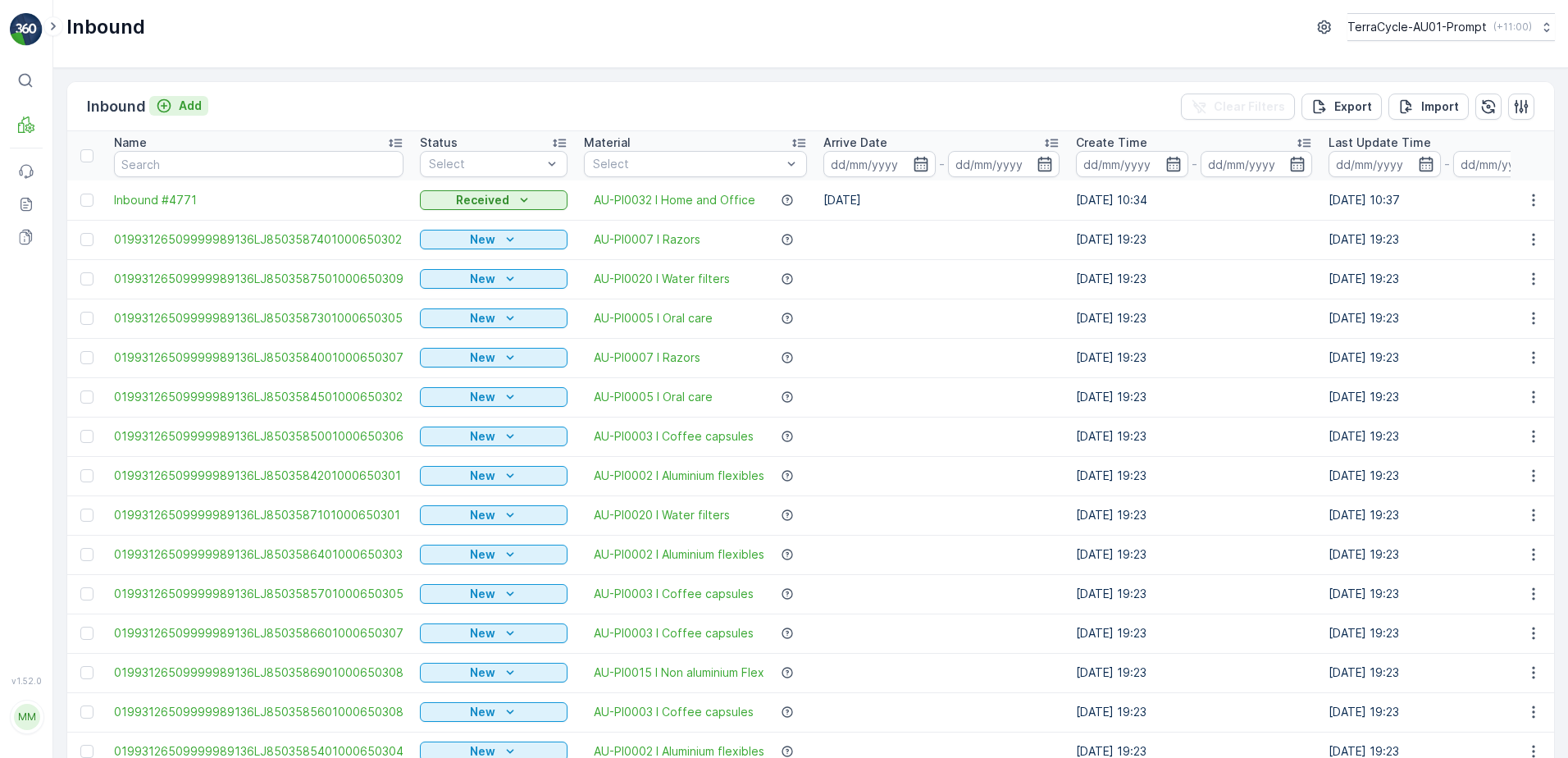
click at [186, 109] on p "Add" at bounding box center [190, 106] width 23 height 16
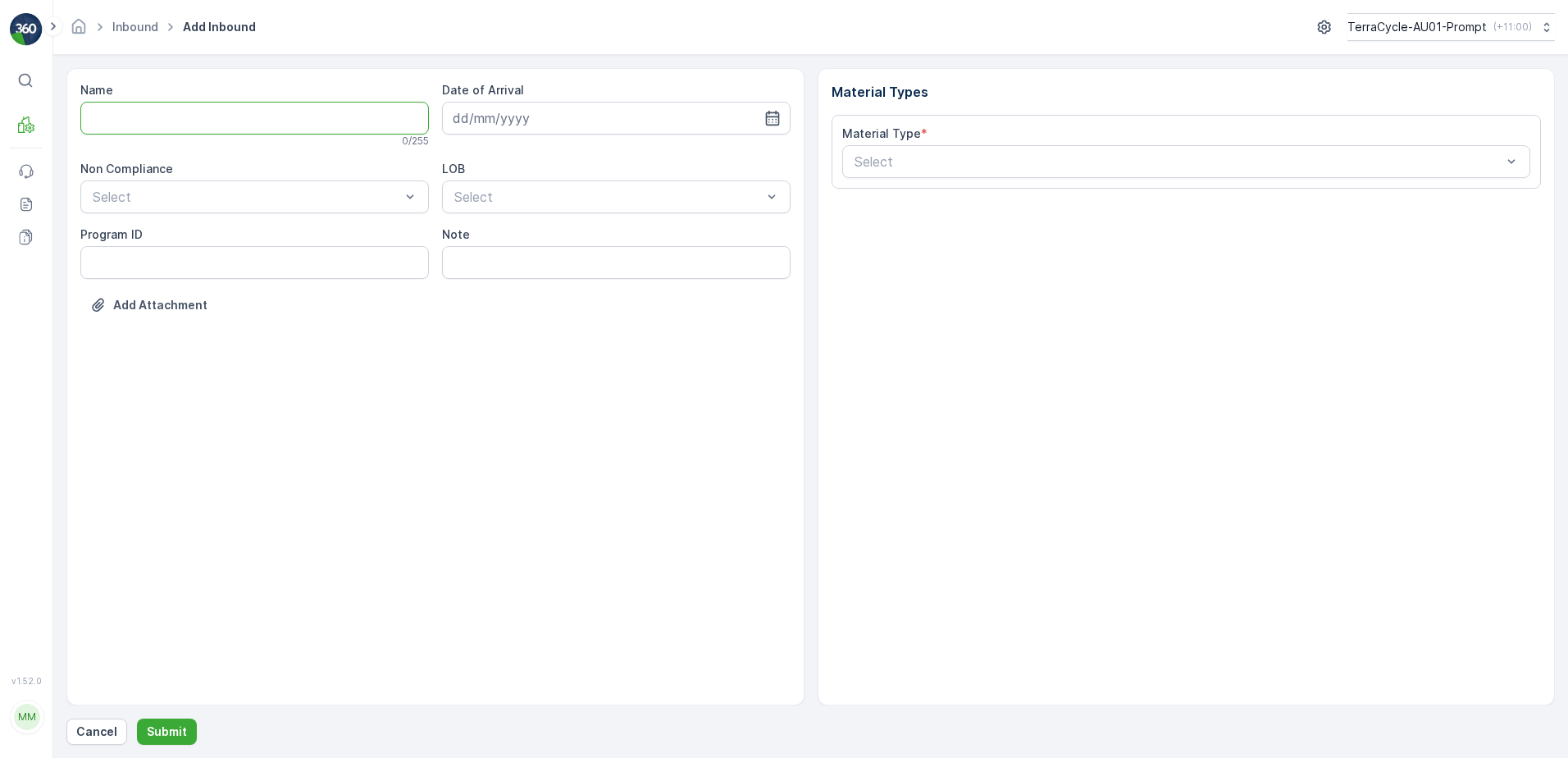
click at [118, 116] on input "Name" at bounding box center [254, 118] width 349 height 33
type input "01993126509999989136LJ8502510301000650306"
click at [137, 719] on button "Submit" at bounding box center [166, 732] width 60 height 26
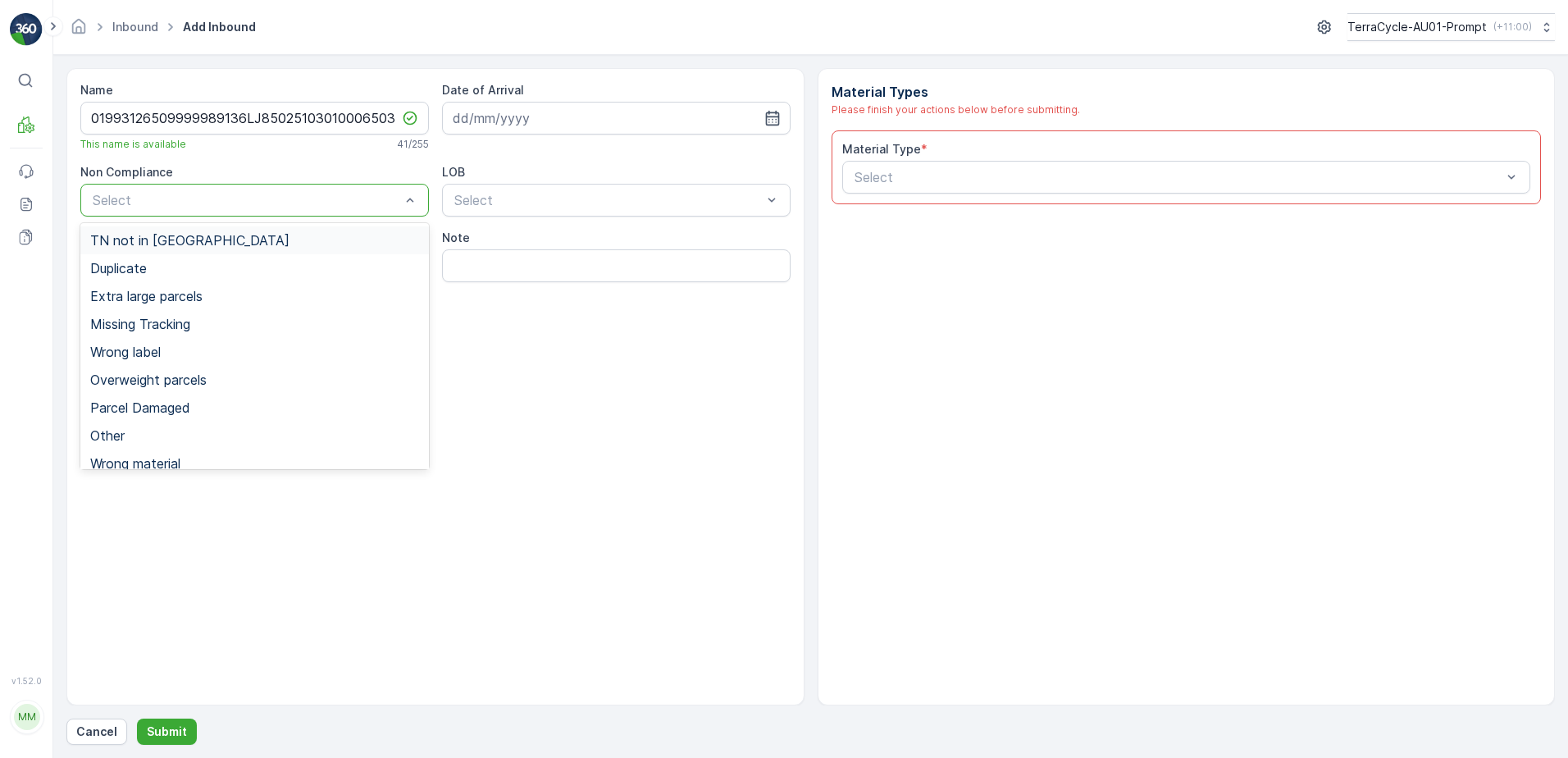
click at [195, 243] on div "TN not in [GEOGRAPHIC_DATA]" at bounding box center [254, 240] width 329 height 15
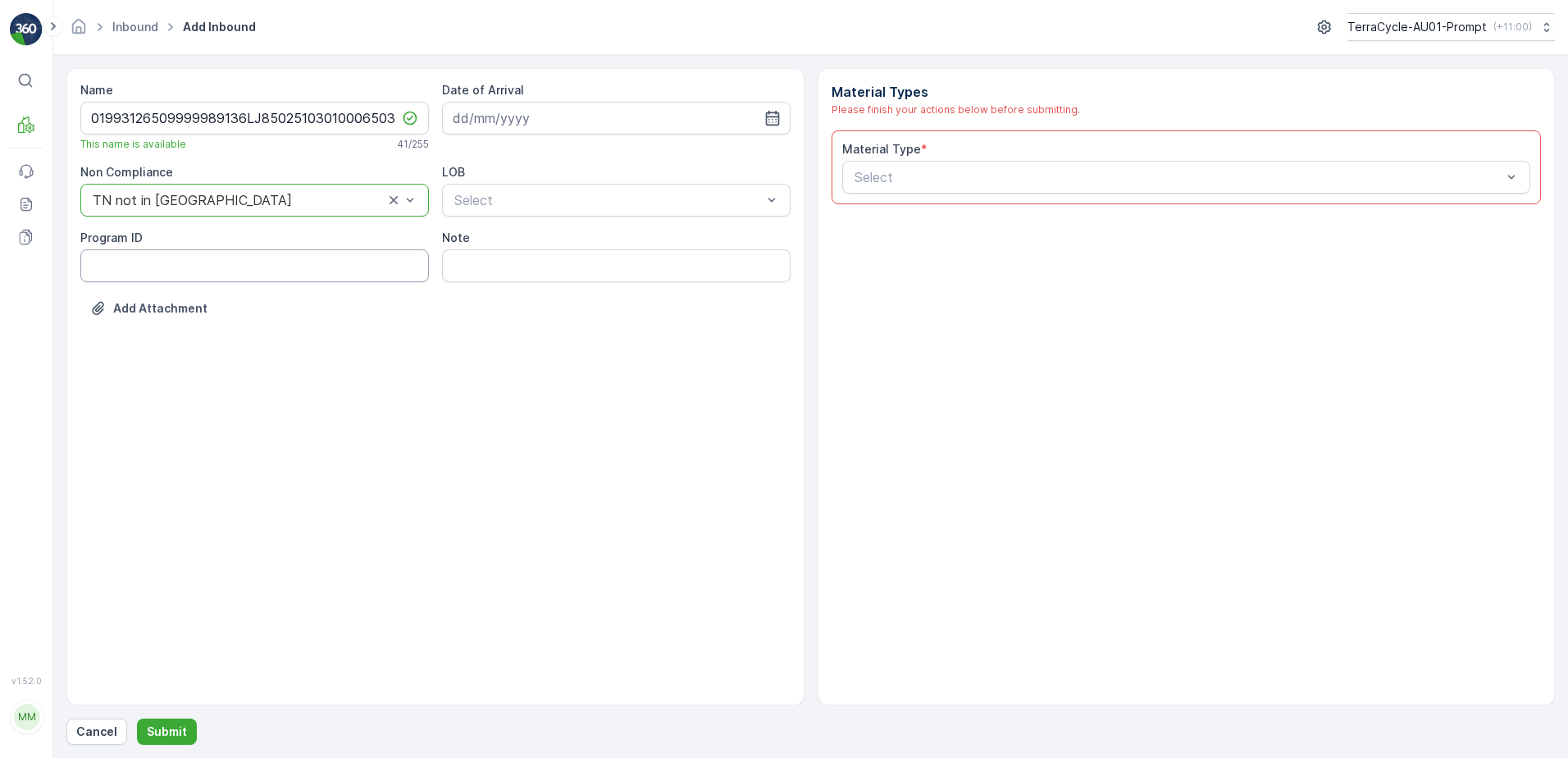
click at [147, 271] on ID "Program ID" at bounding box center [254, 266] width 349 height 33
type ID "CS178-M"
click at [561, 112] on input at bounding box center [616, 118] width 349 height 33
click at [593, 255] on div "9" at bounding box center [588, 255] width 26 height 26
type input "[DATE]"
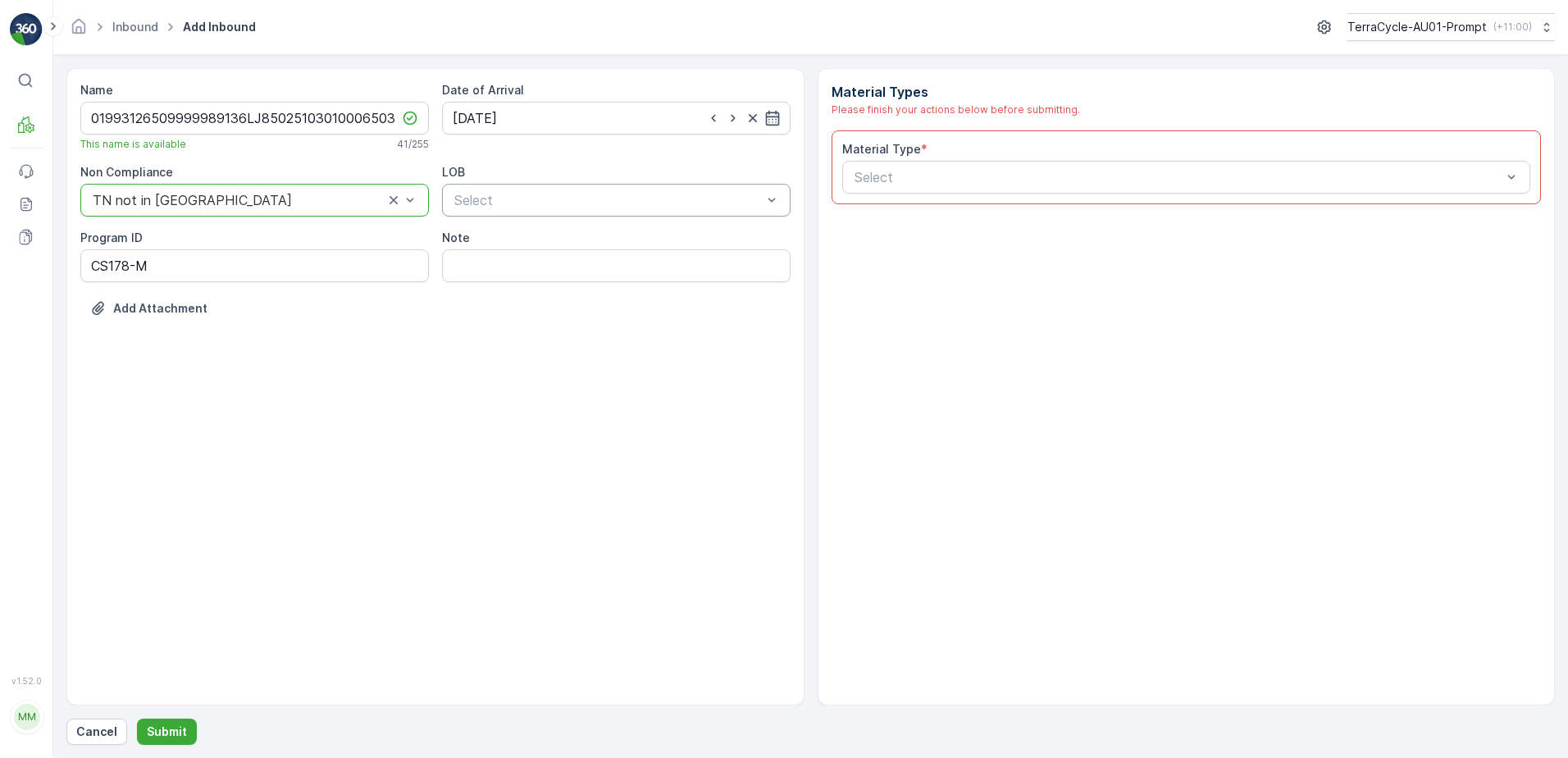
click at [588, 212] on div "Select" at bounding box center [616, 200] width 349 height 33
click at [529, 267] on div "ZWB" at bounding box center [616, 268] width 329 height 15
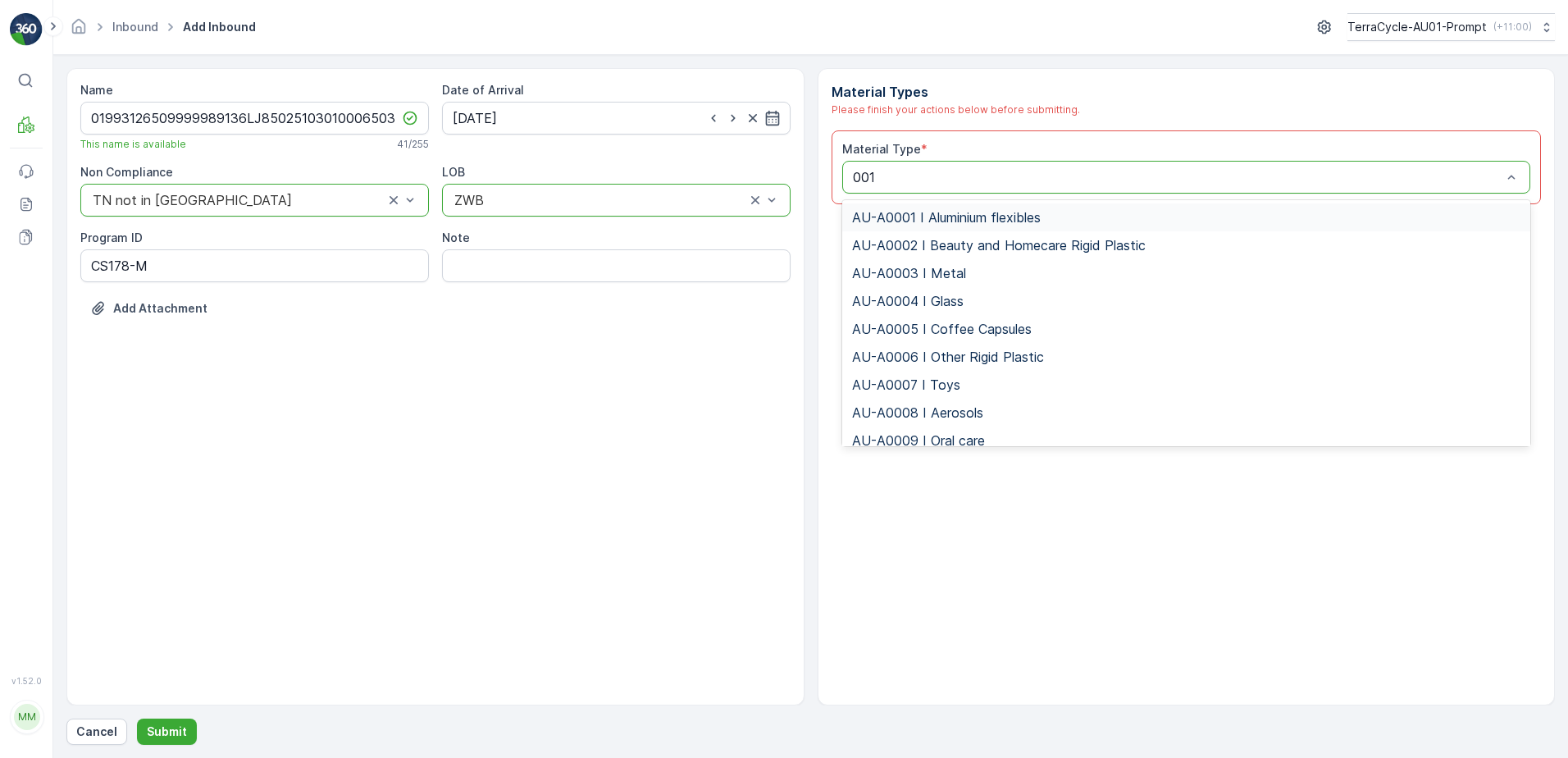
type input "0015"
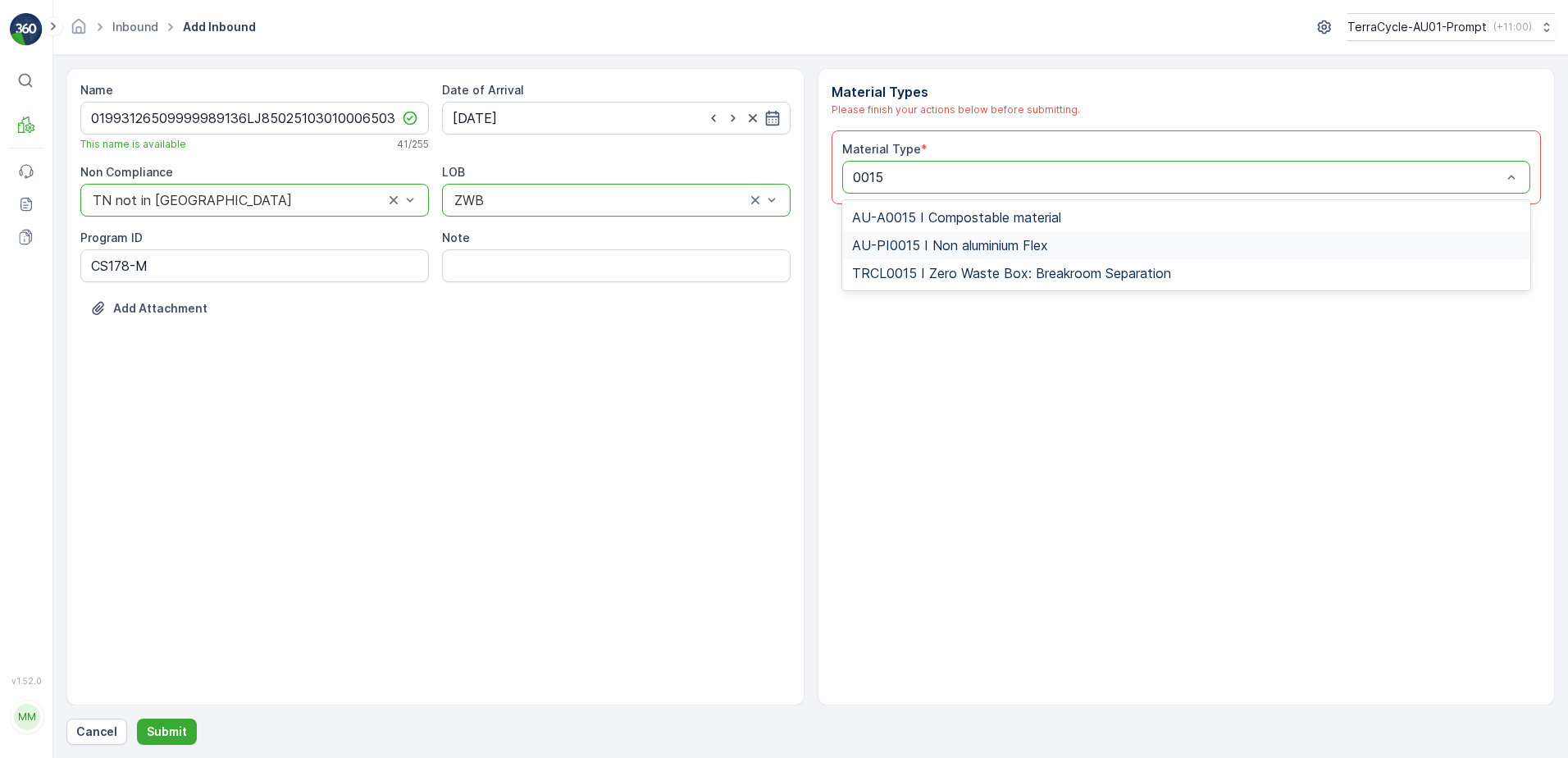
click at [966, 249] on span "AU-PI0015 I Non aluminium Flex" at bounding box center [950, 245] width 196 height 15
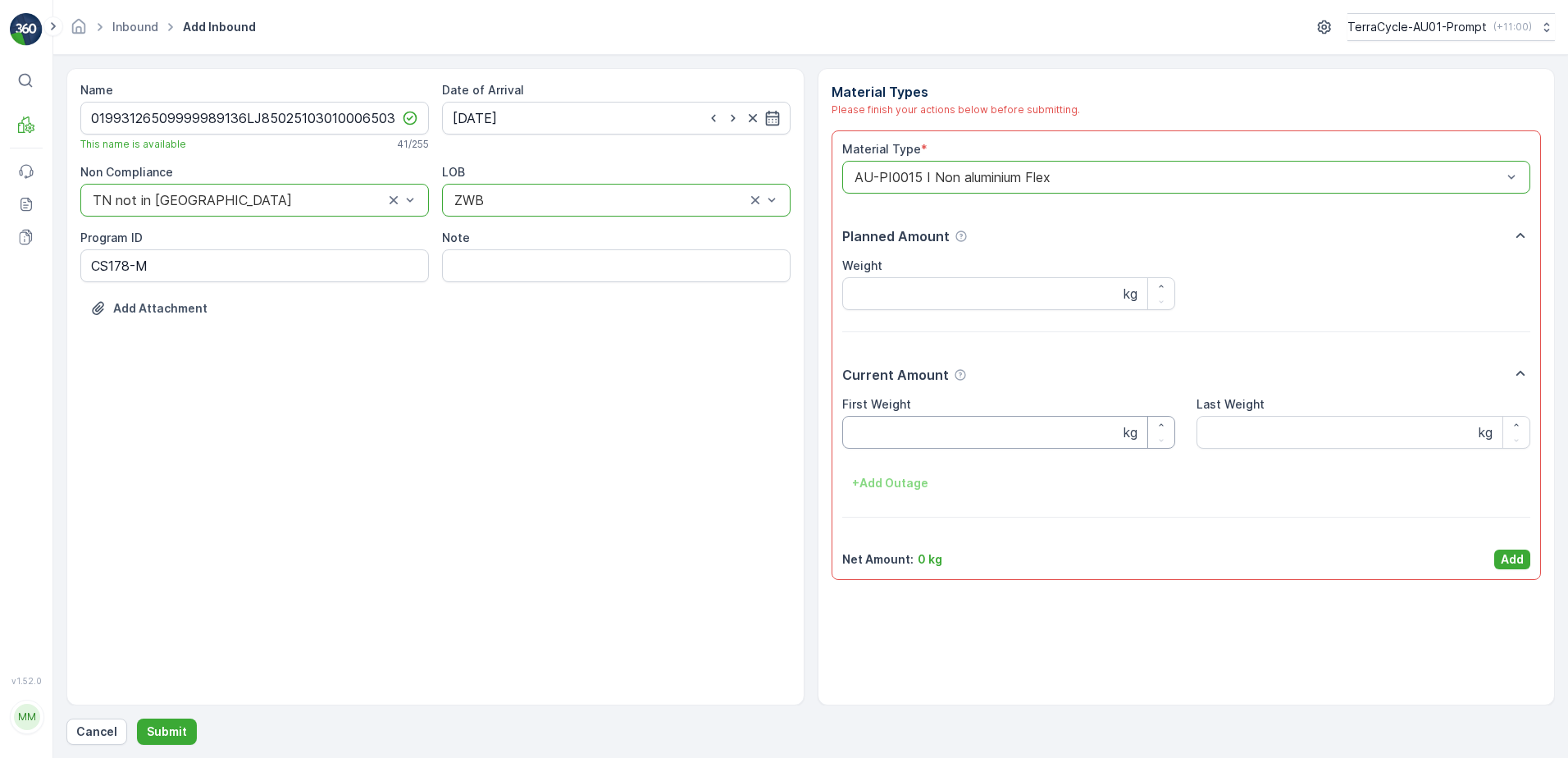
click at [936, 441] on Weight "First Weight" at bounding box center [1009, 432] width 334 height 33
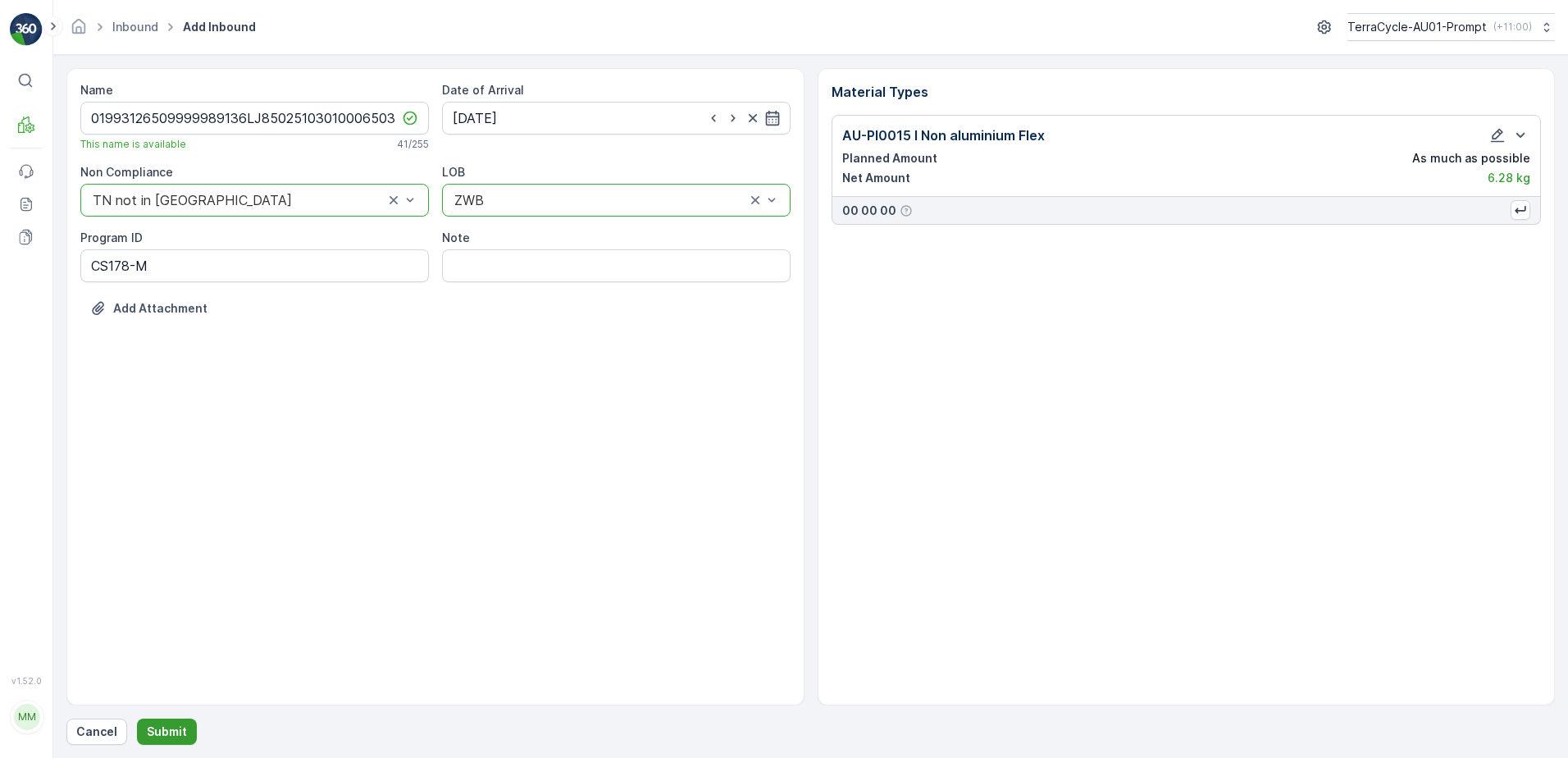
click at [165, 736] on p "Submit" at bounding box center [166, 732] width 40 height 16
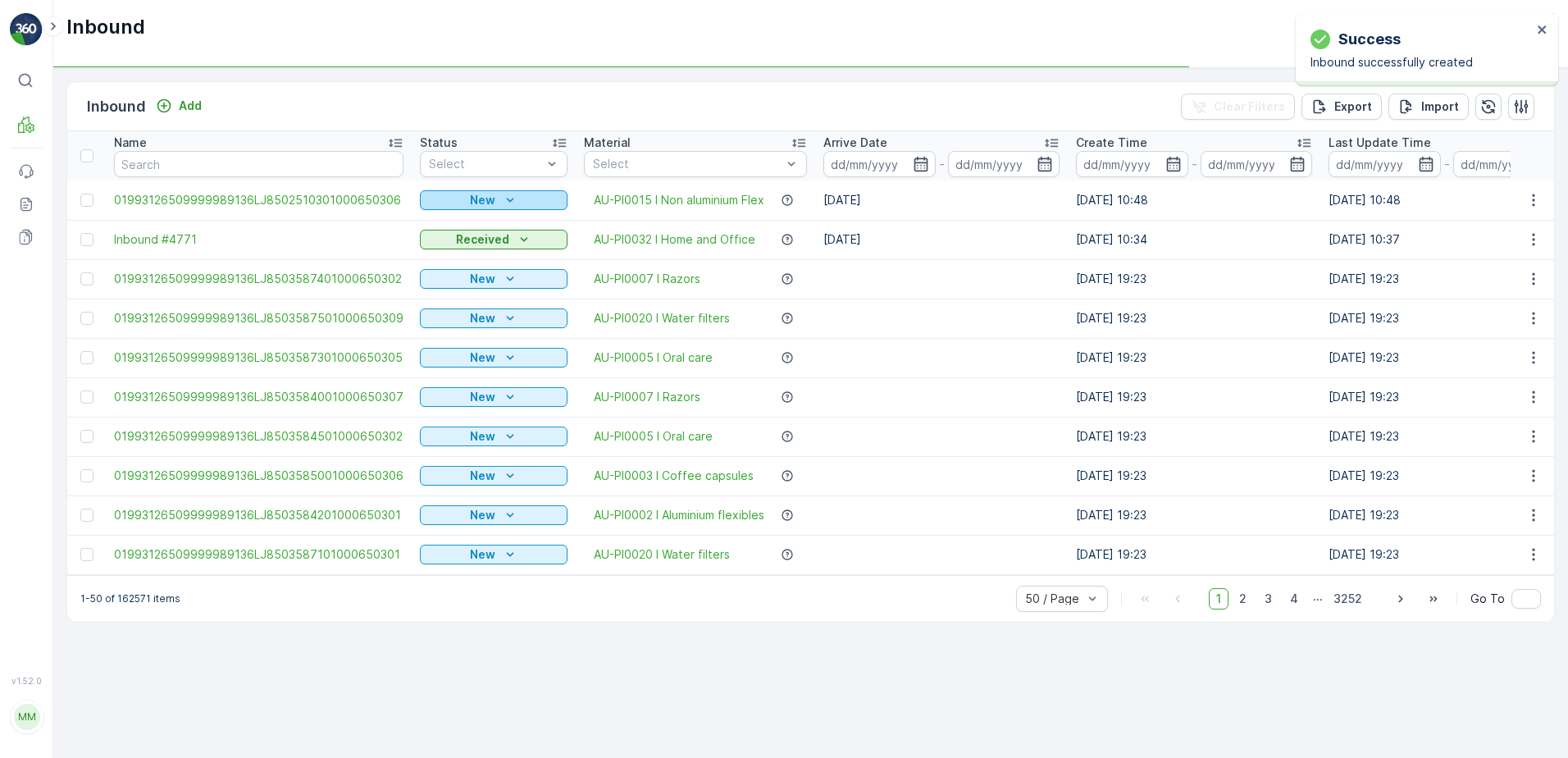
click at [492, 190] on button "New" at bounding box center [494, 200] width 148 height 20
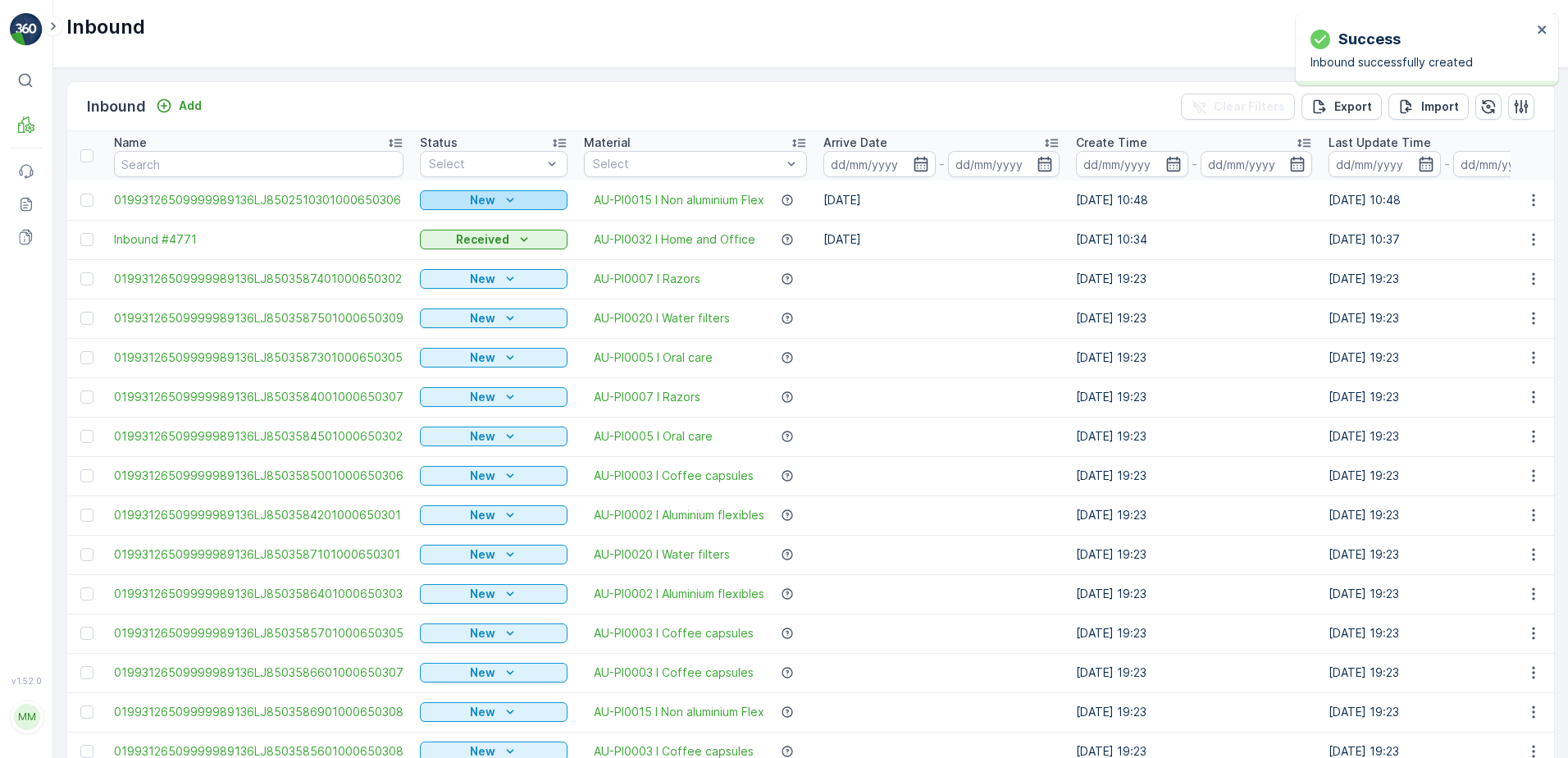
click at [502, 197] on icon "New" at bounding box center [510, 200] width 16 height 16
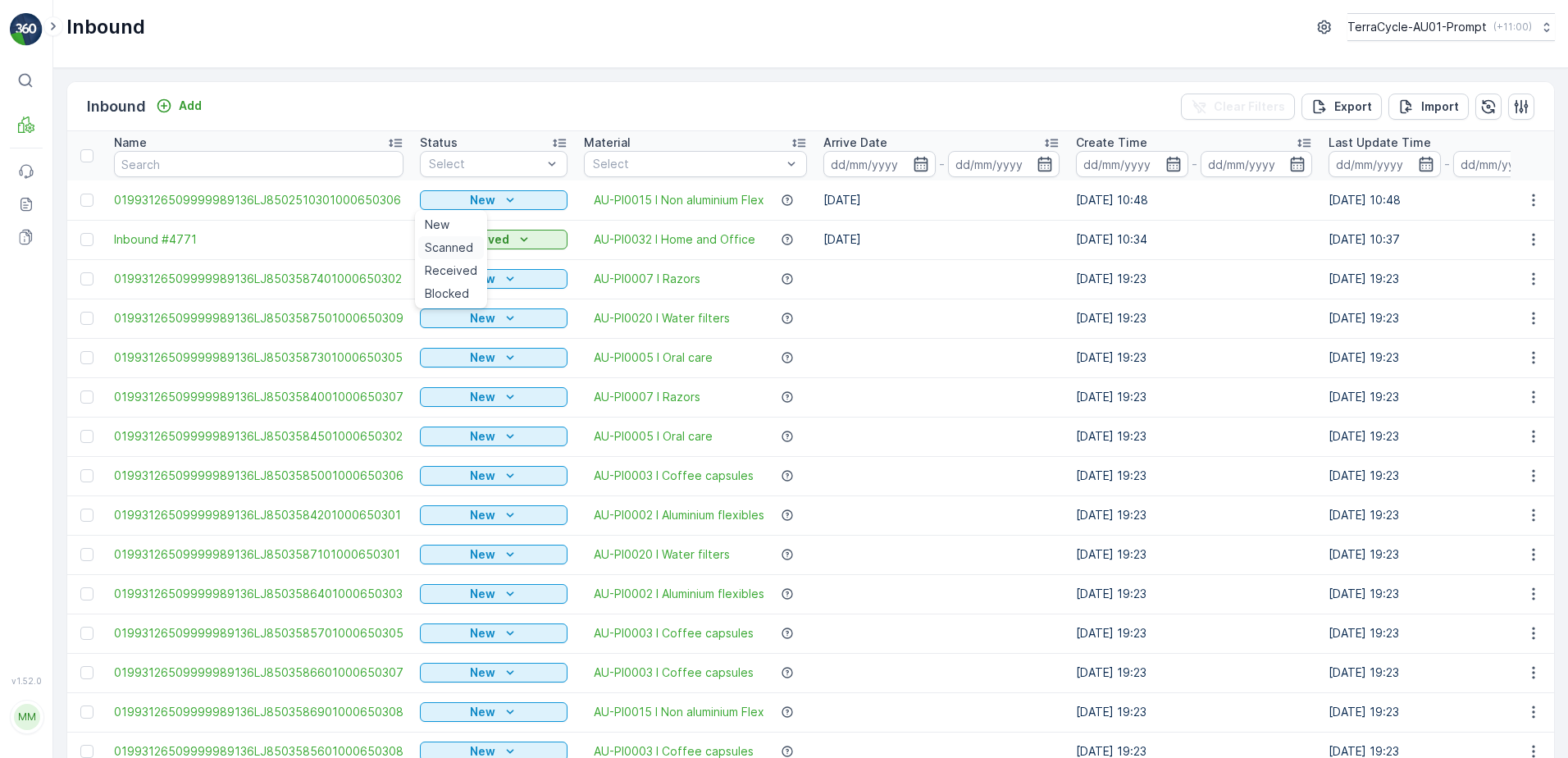
click at [465, 251] on span "Scanned" at bounding box center [449, 248] width 48 height 16
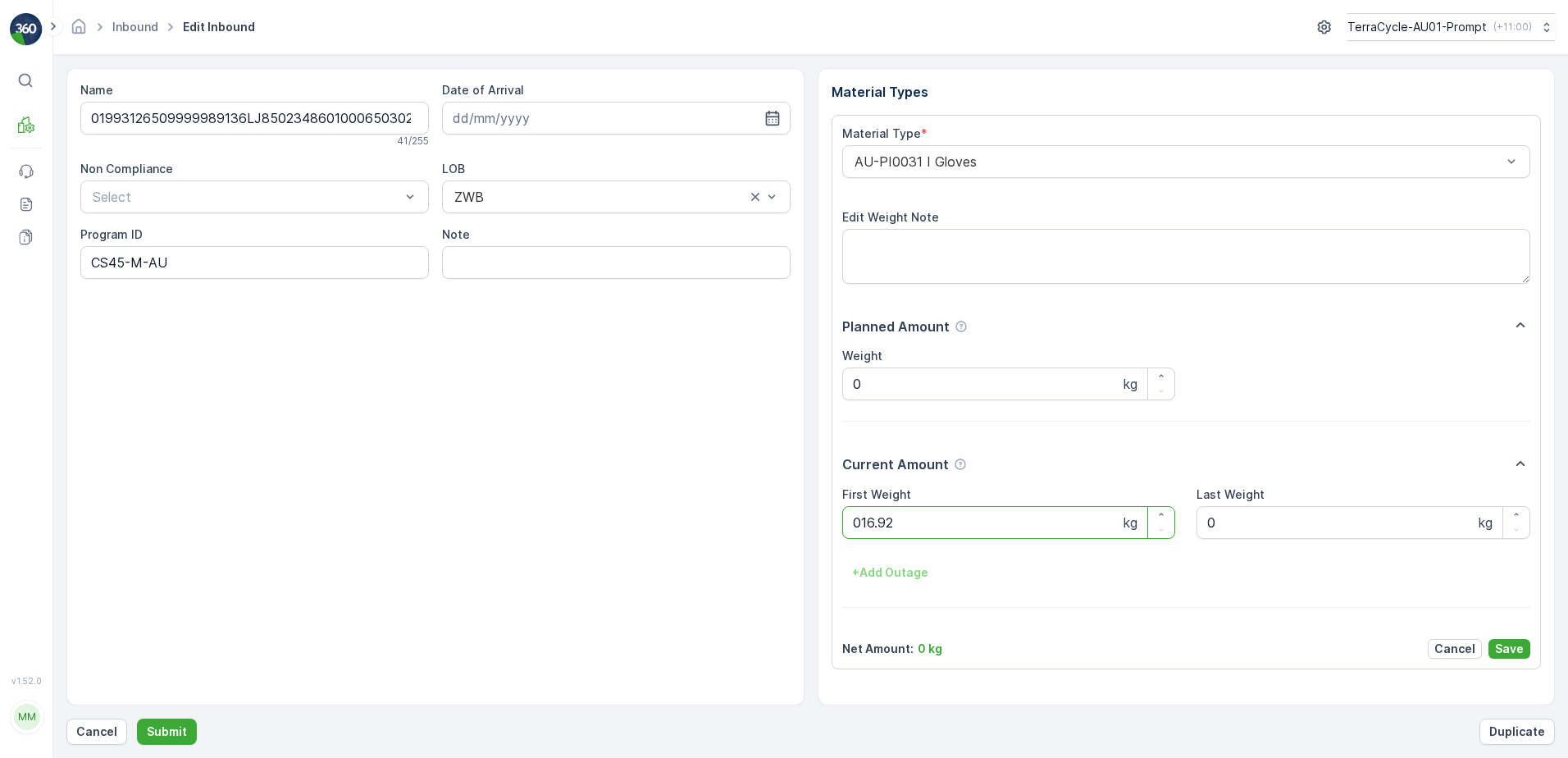
click at [137, 719] on button "Submit" at bounding box center [166, 732] width 60 height 26
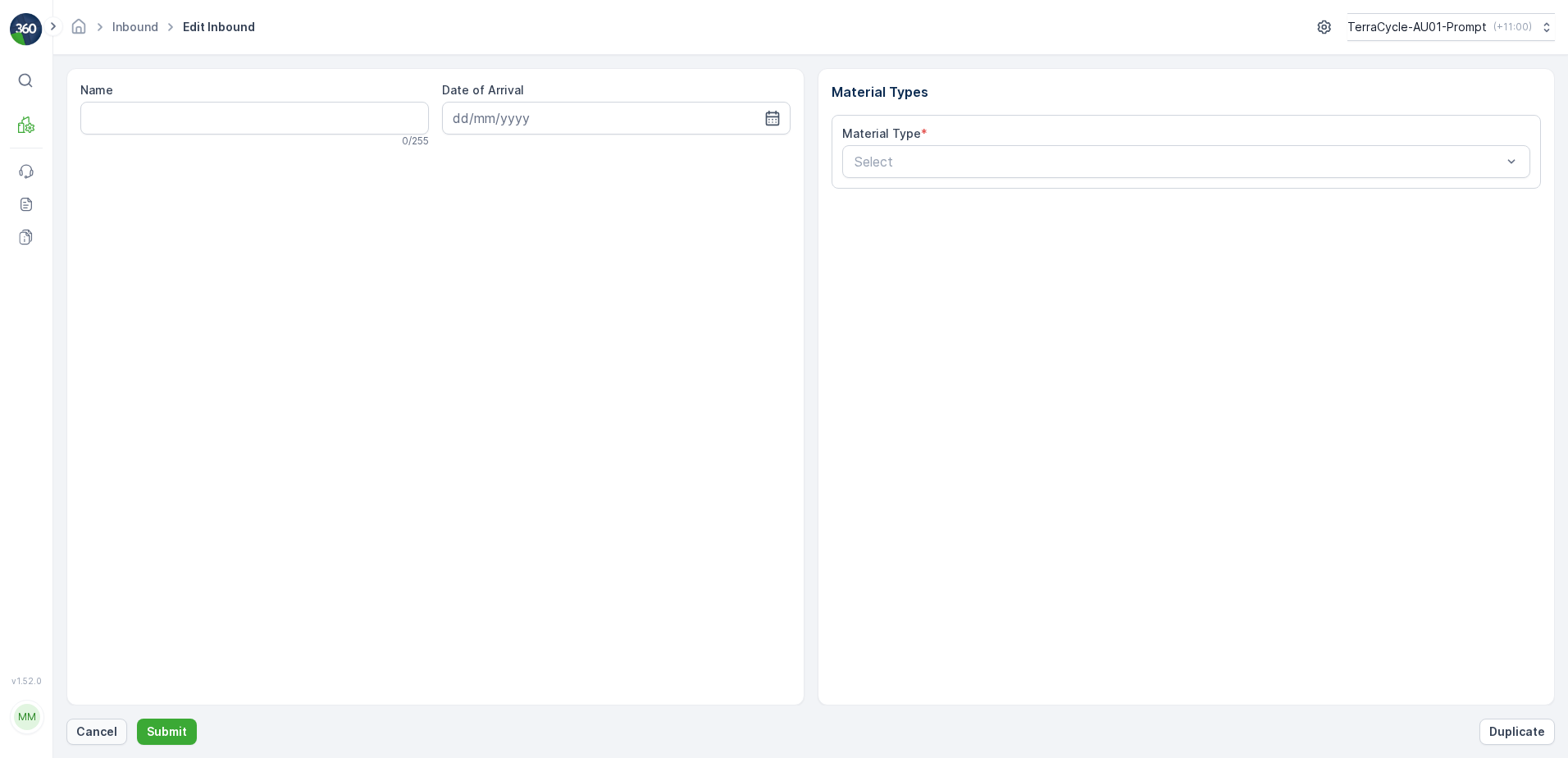
click at [101, 730] on p "Cancel" at bounding box center [97, 732] width 41 height 16
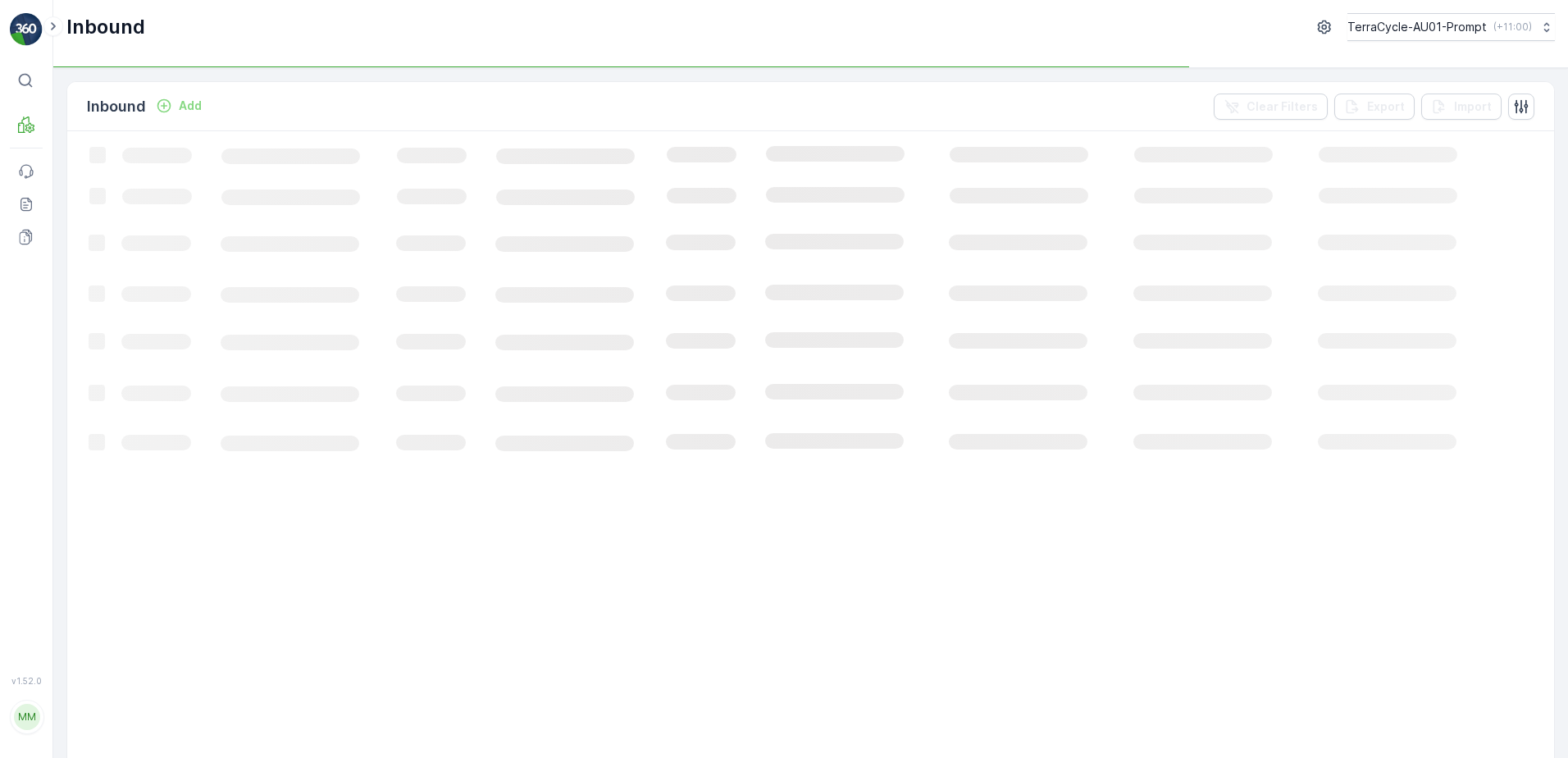
click at [195, 103] on p "Add" at bounding box center [190, 106] width 23 height 16
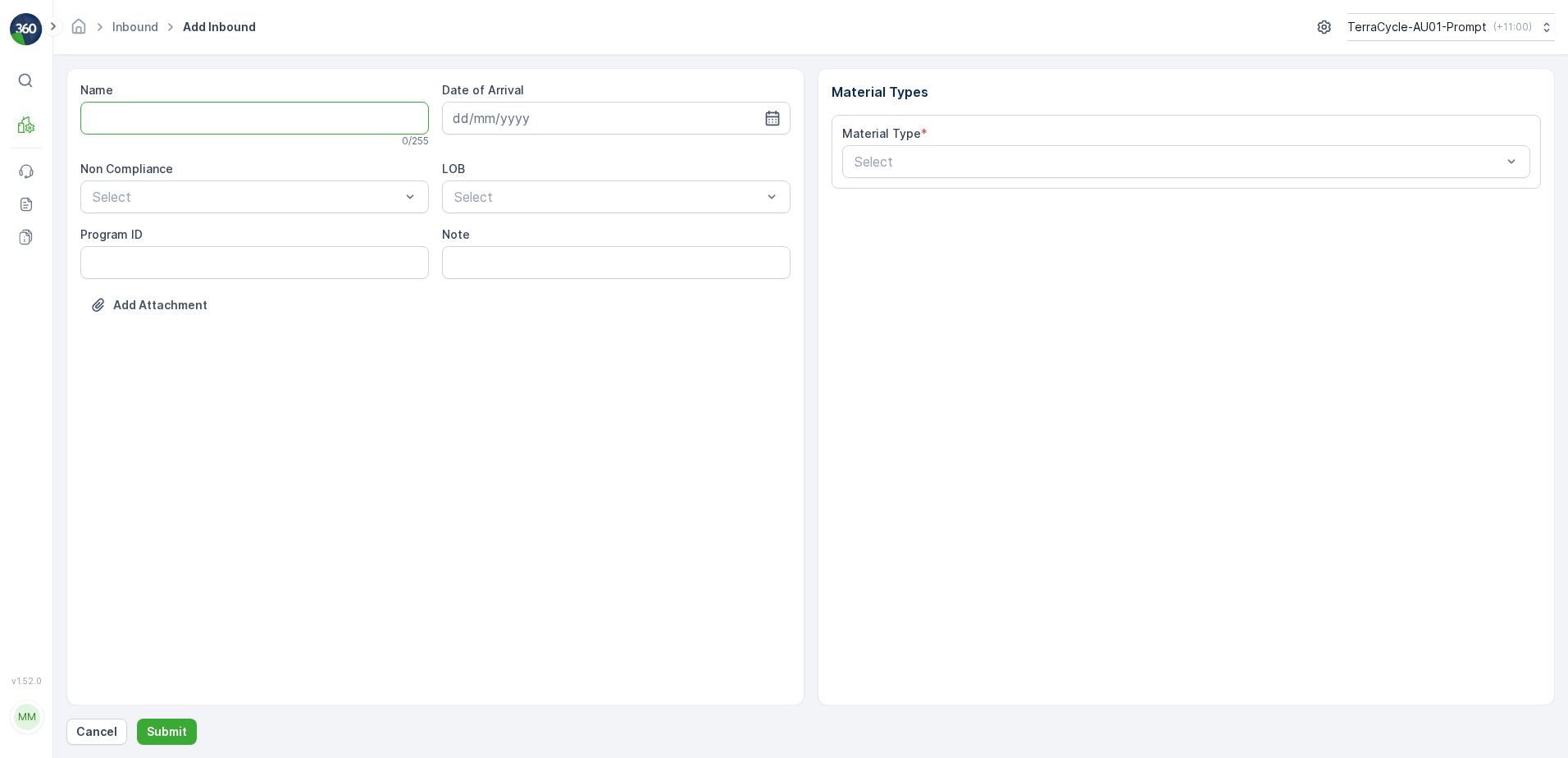
click at [162, 116] on input "Name" at bounding box center [254, 118] width 349 height 33
type input "019931265099999891ZX2001631601000650803"
click at [137, 719] on button "Submit" at bounding box center [166, 732] width 60 height 26
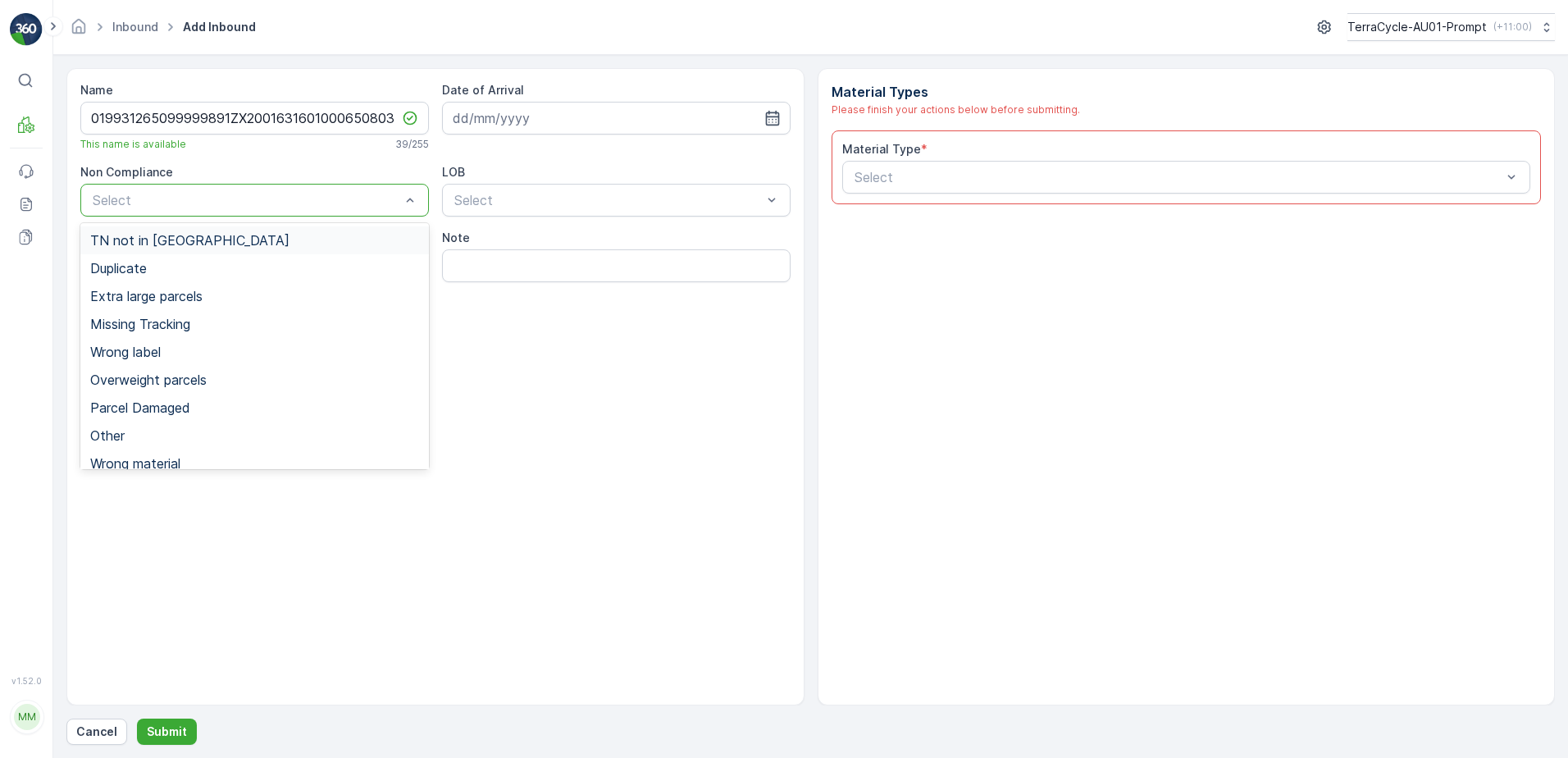
click at [166, 239] on span "TN not in [GEOGRAPHIC_DATA]" at bounding box center [189, 240] width 199 height 15
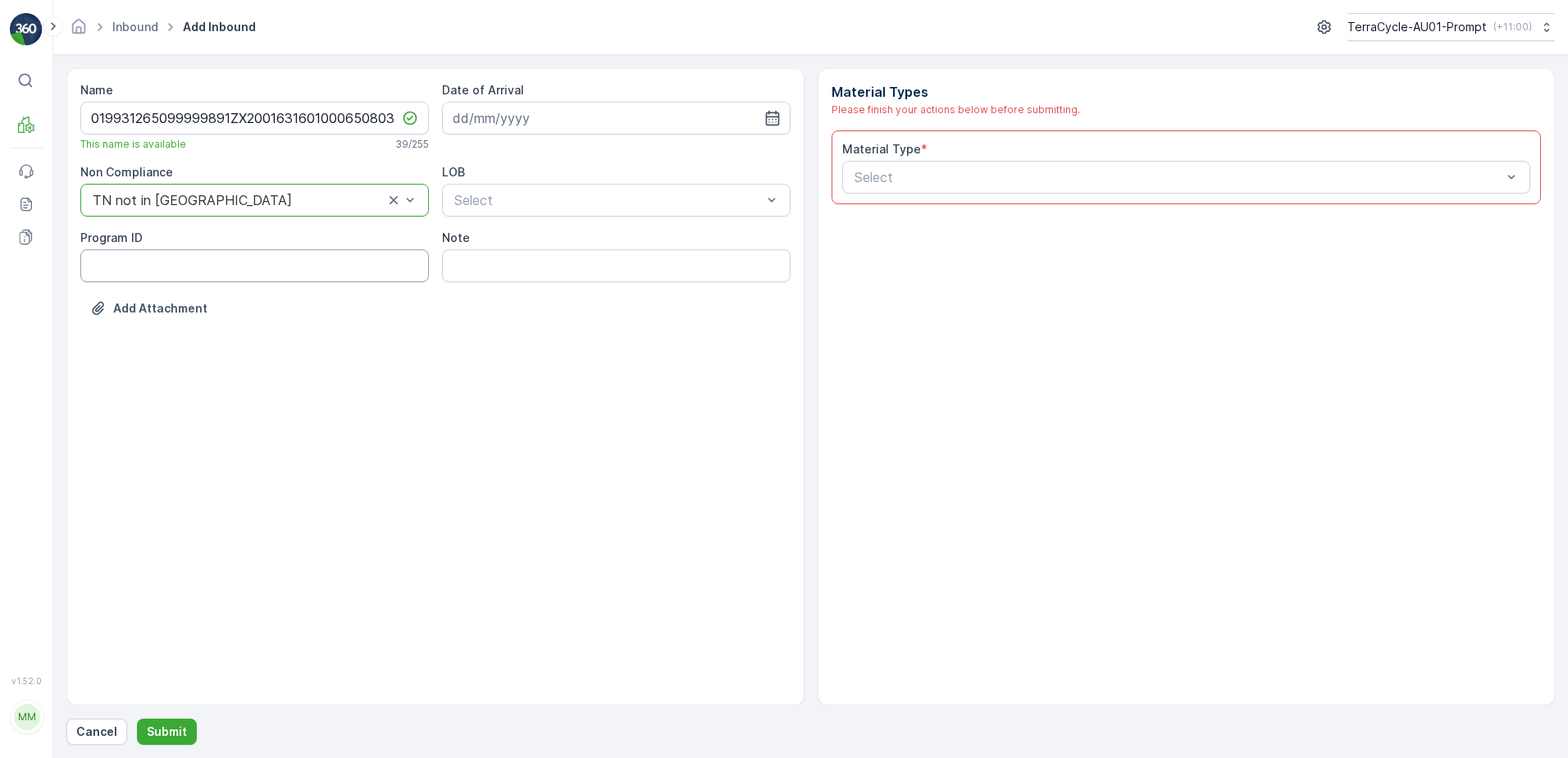
click at [103, 257] on ID "Program ID" at bounding box center [254, 266] width 349 height 33
type ID "CS10-M"
click at [549, 118] on input at bounding box center [616, 118] width 349 height 33
click at [596, 253] on div "9" at bounding box center [588, 255] width 26 height 26
type input "[DATE]"
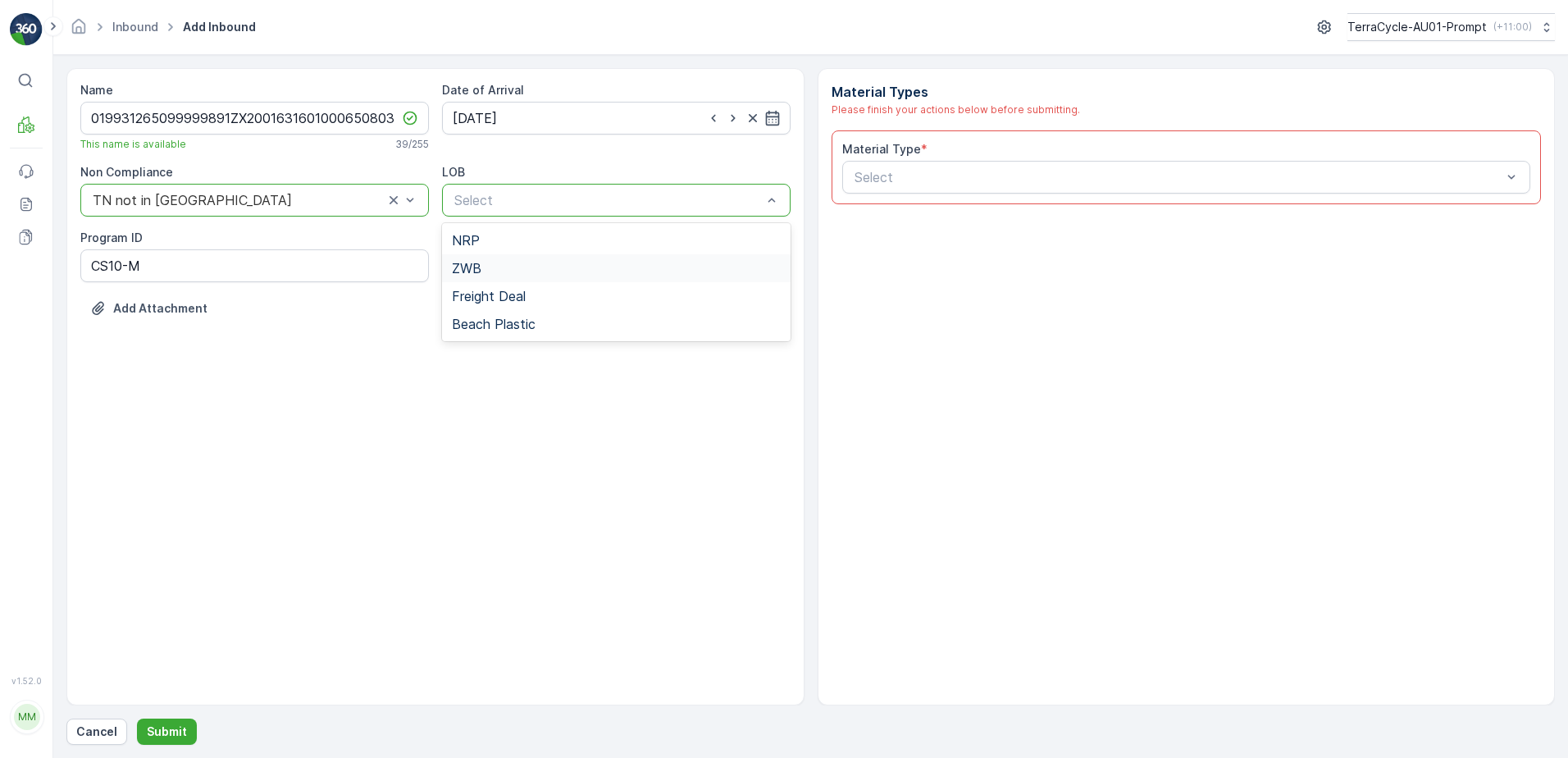
click at [557, 267] on div "ZWB" at bounding box center [616, 268] width 329 height 15
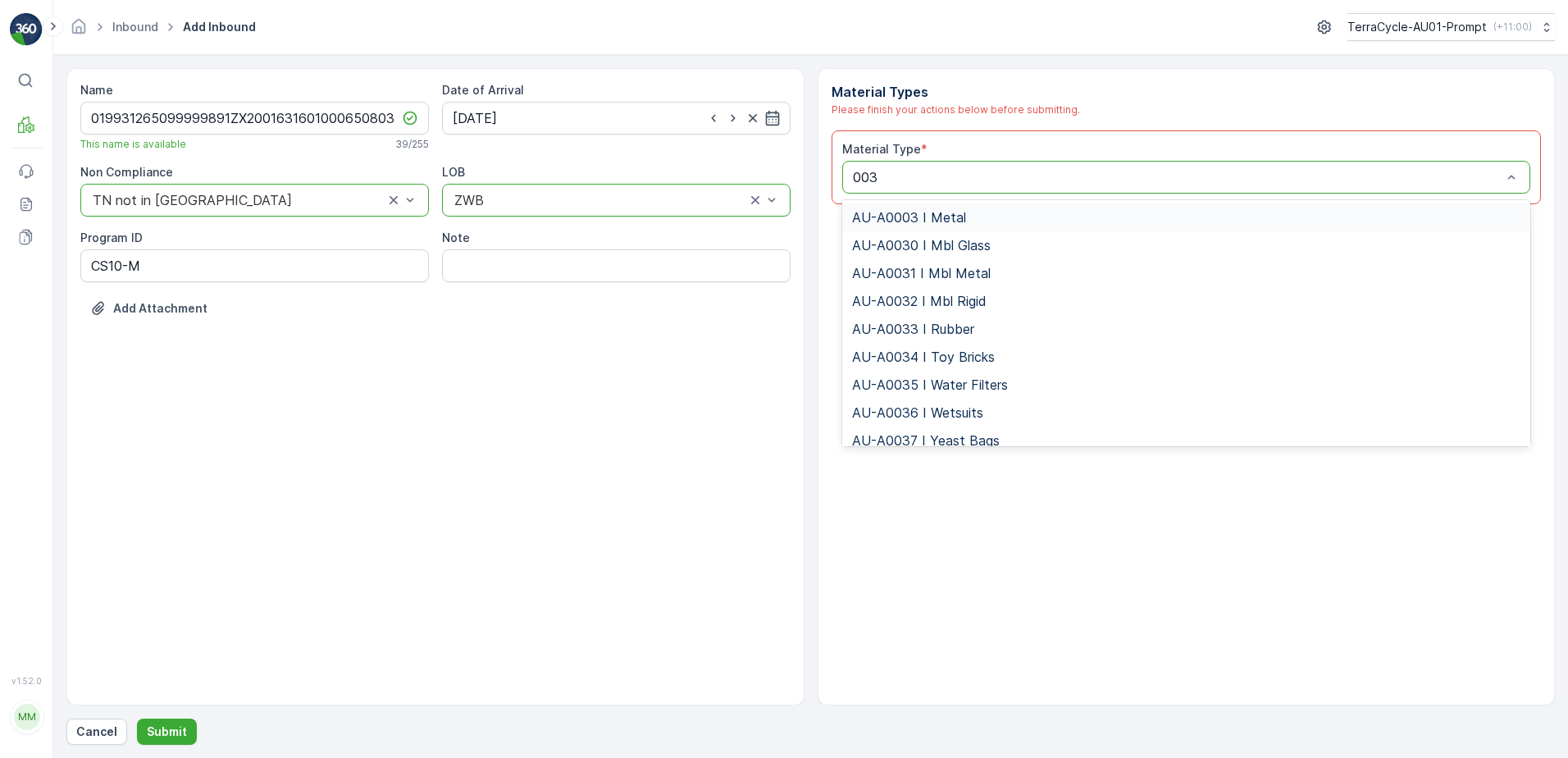
type input "0032"
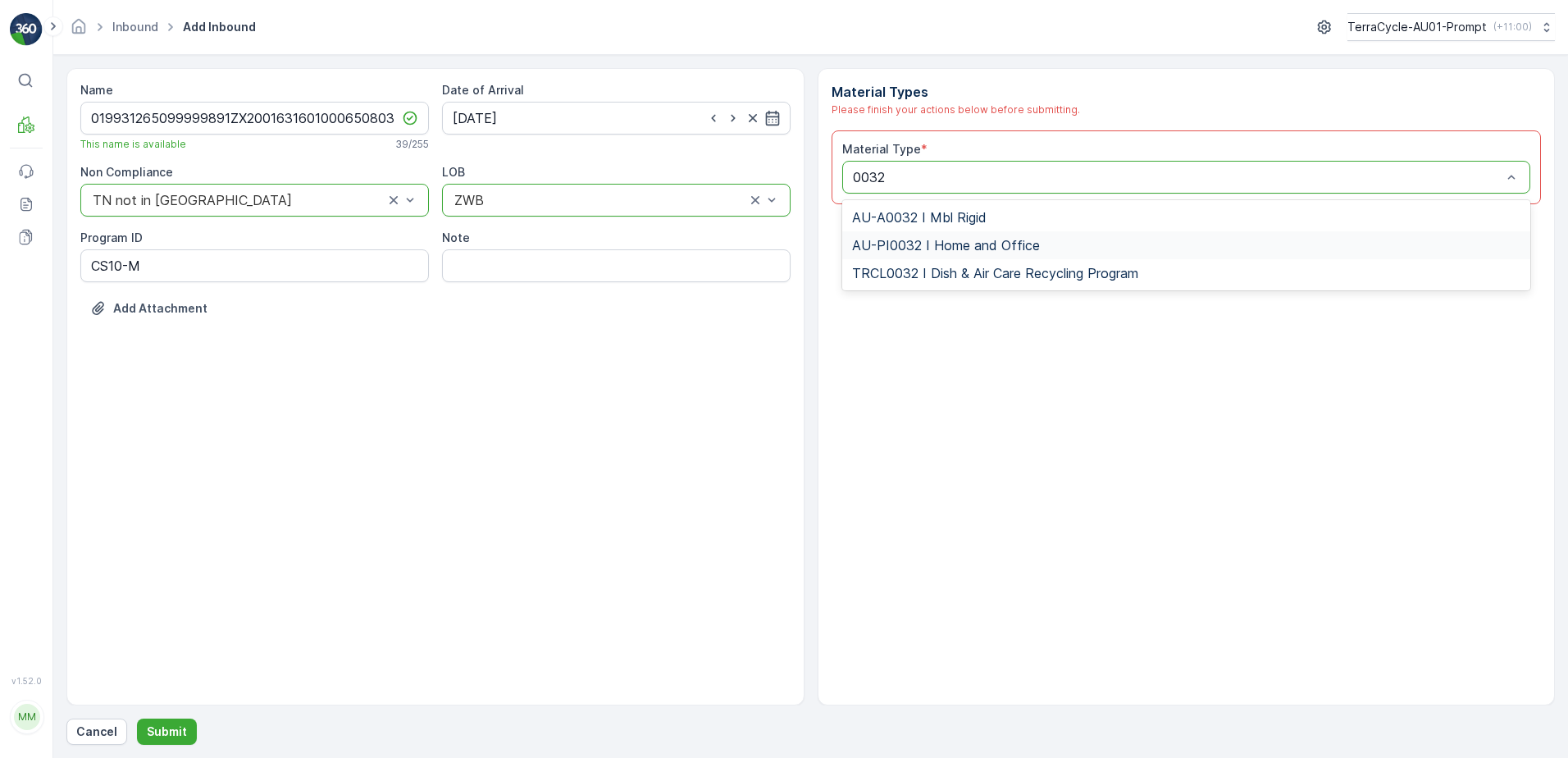
click at [986, 247] on span "AU-PI0032 I Home and Office" at bounding box center [946, 245] width 188 height 15
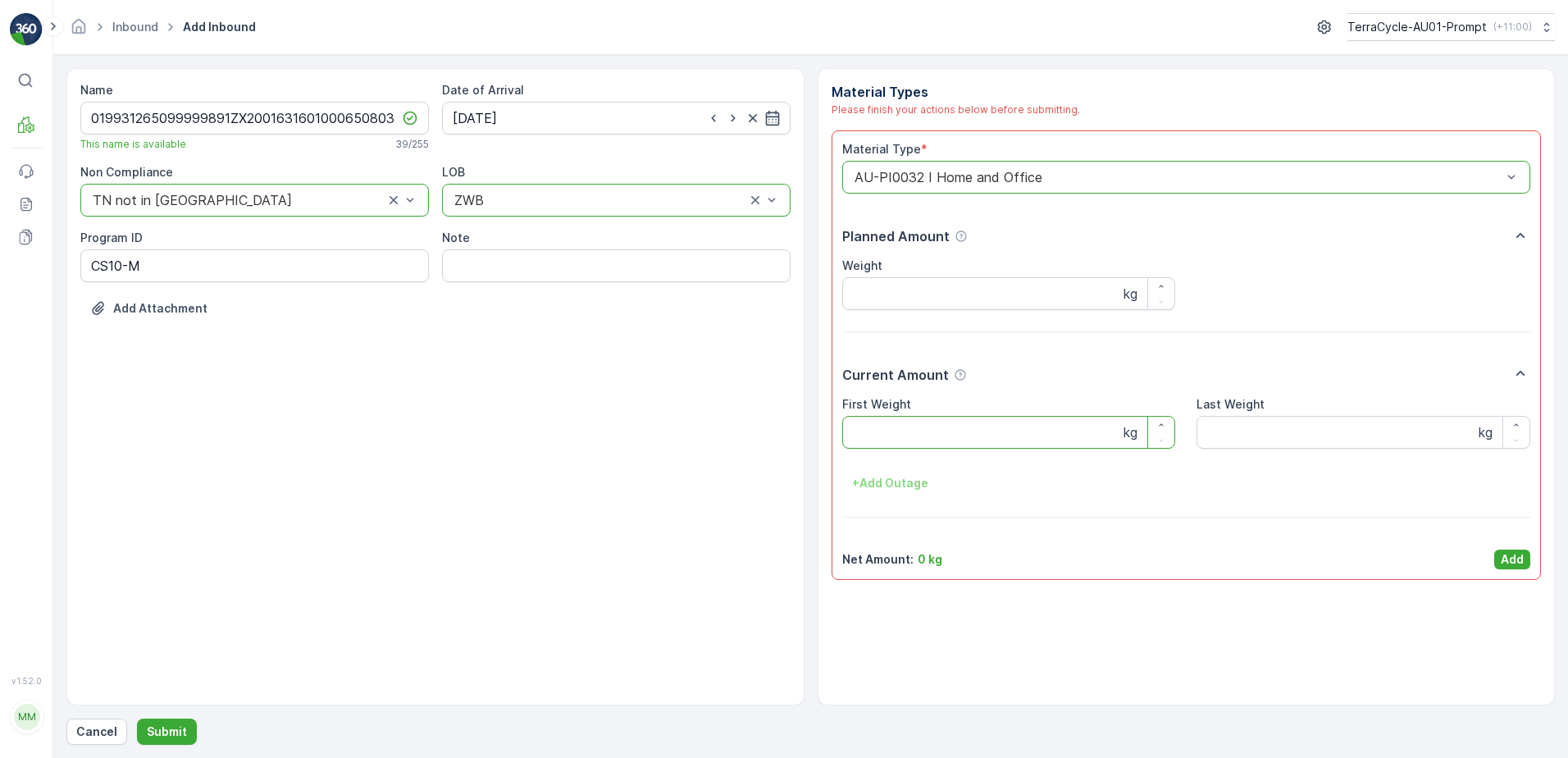
click at [928, 438] on Weight "First Weight" at bounding box center [1009, 432] width 334 height 33
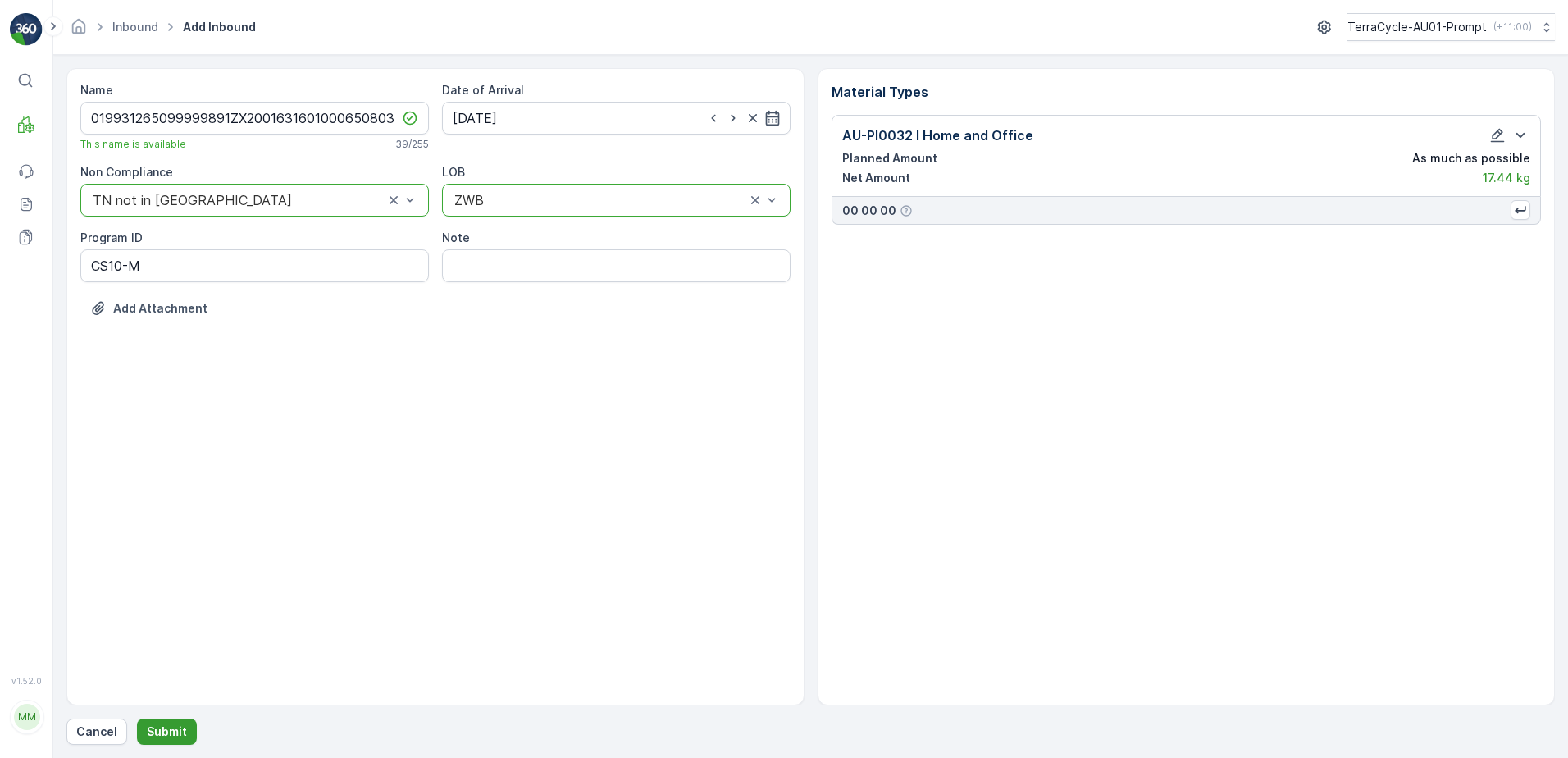
click at [157, 733] on p "Submit" at bounding box center [166, 732] width 40 height 16
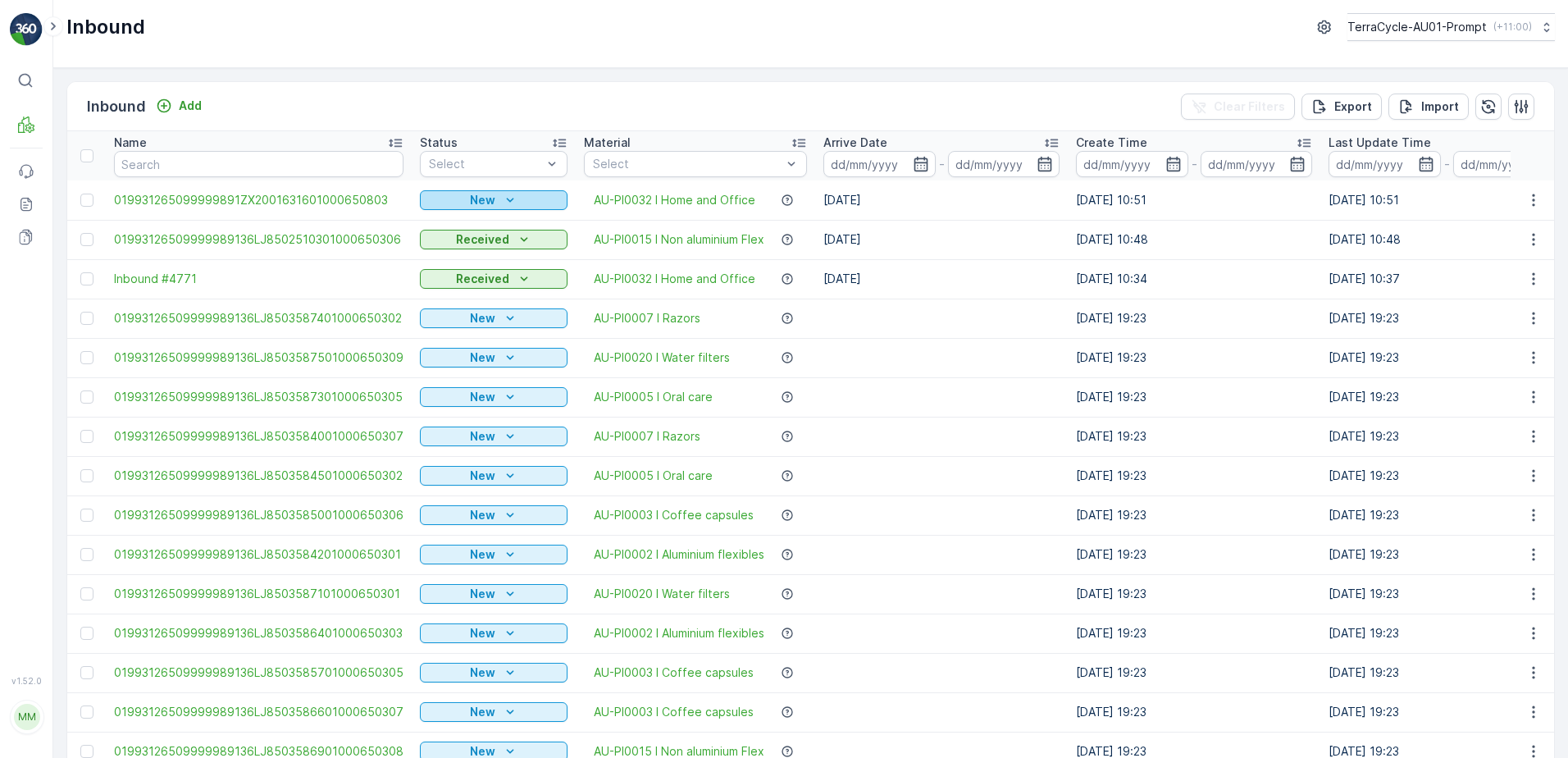
click at [495, 203] on div "New" at bounding box center [494, 200] width 134 height 16
click at [456, 246] on span "Scanned" at bounding box center [449, 248] width 48 height 16
